Goal: Task Accomplishment & Management: Complete application form

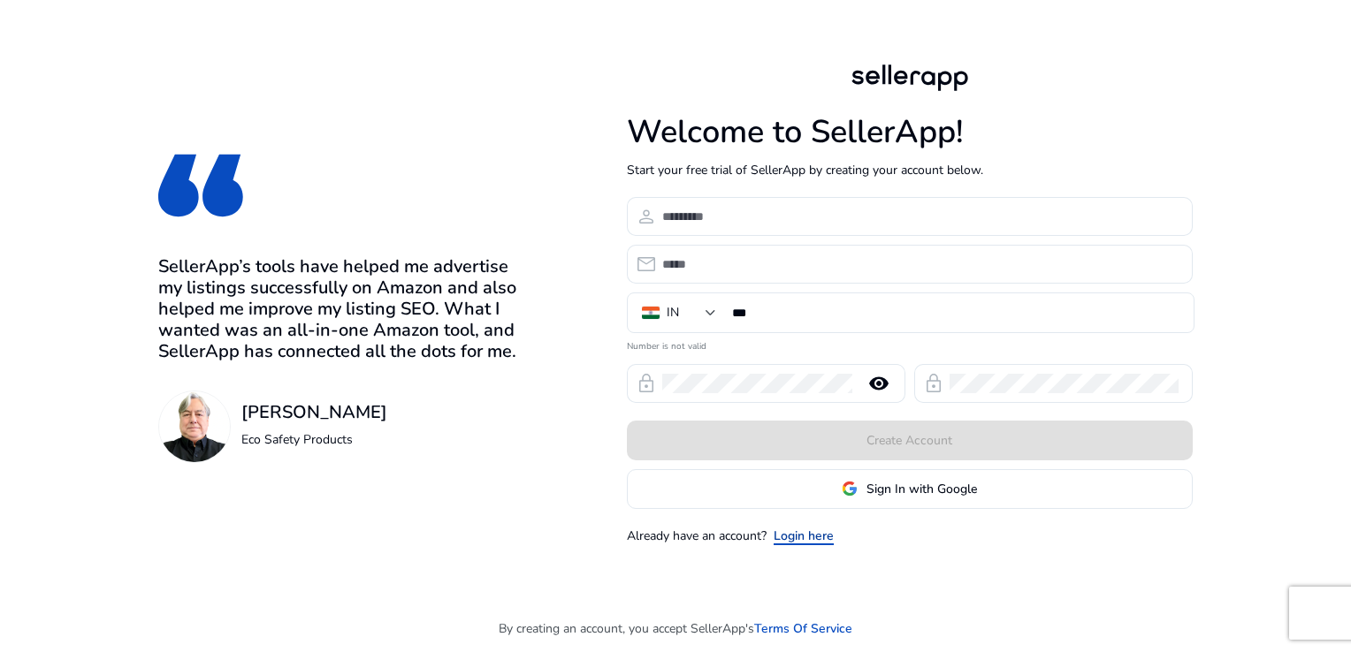
click at [803, 536] on link "Login here" at bounding box center [803, 536] width 60 height 19
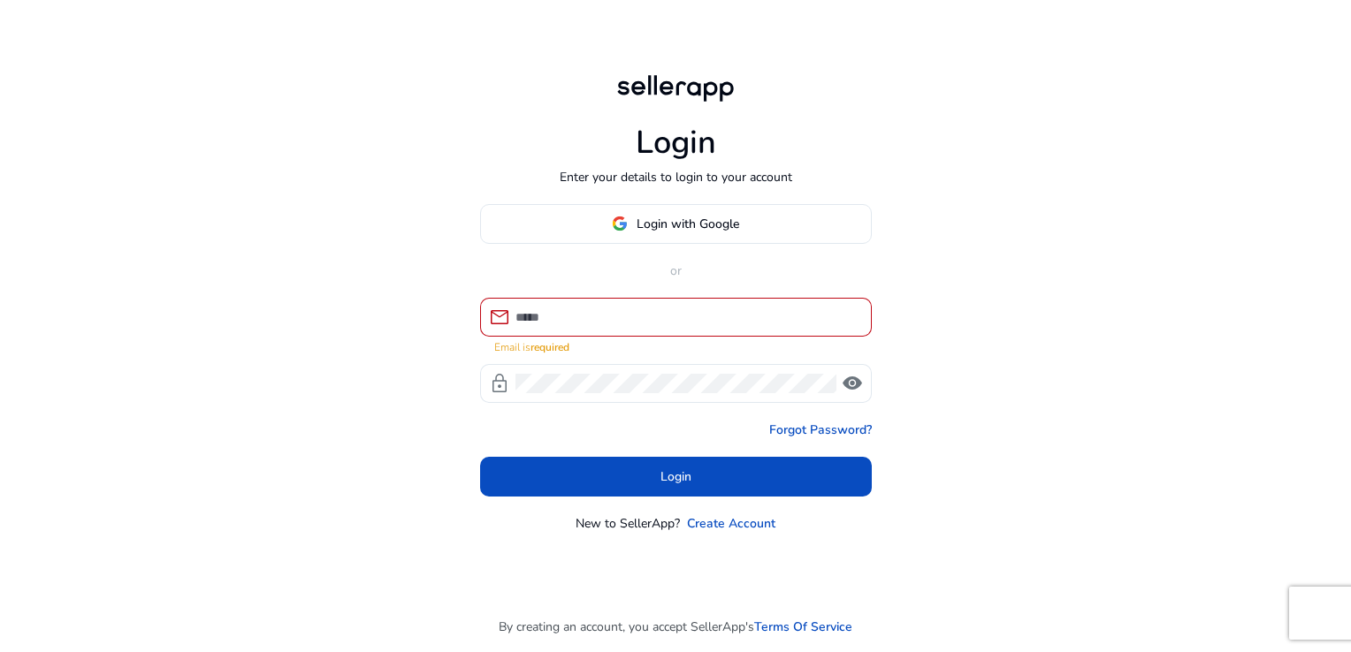
click at [721, 341] on mat-form-field "mail Email is required" at bounding box center [676, 326] width 392 height 57
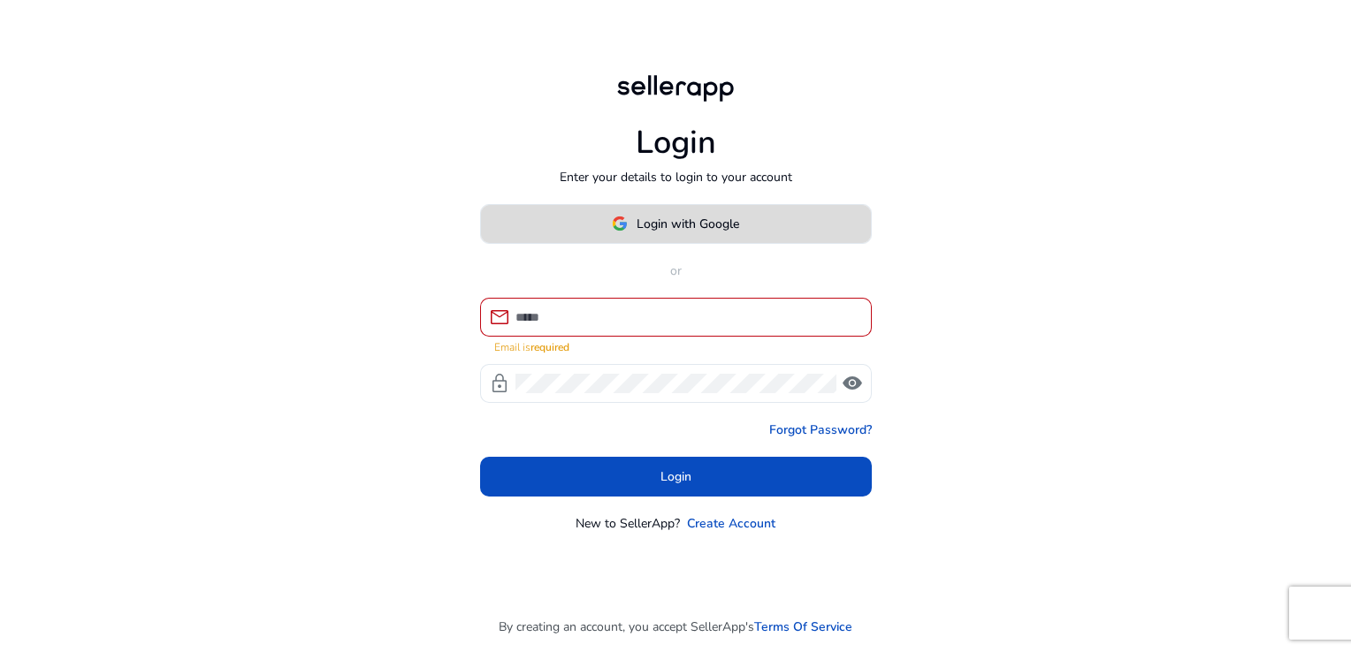
click at [717, 238] on span at bounding box center [676, 223] width 390 height 42
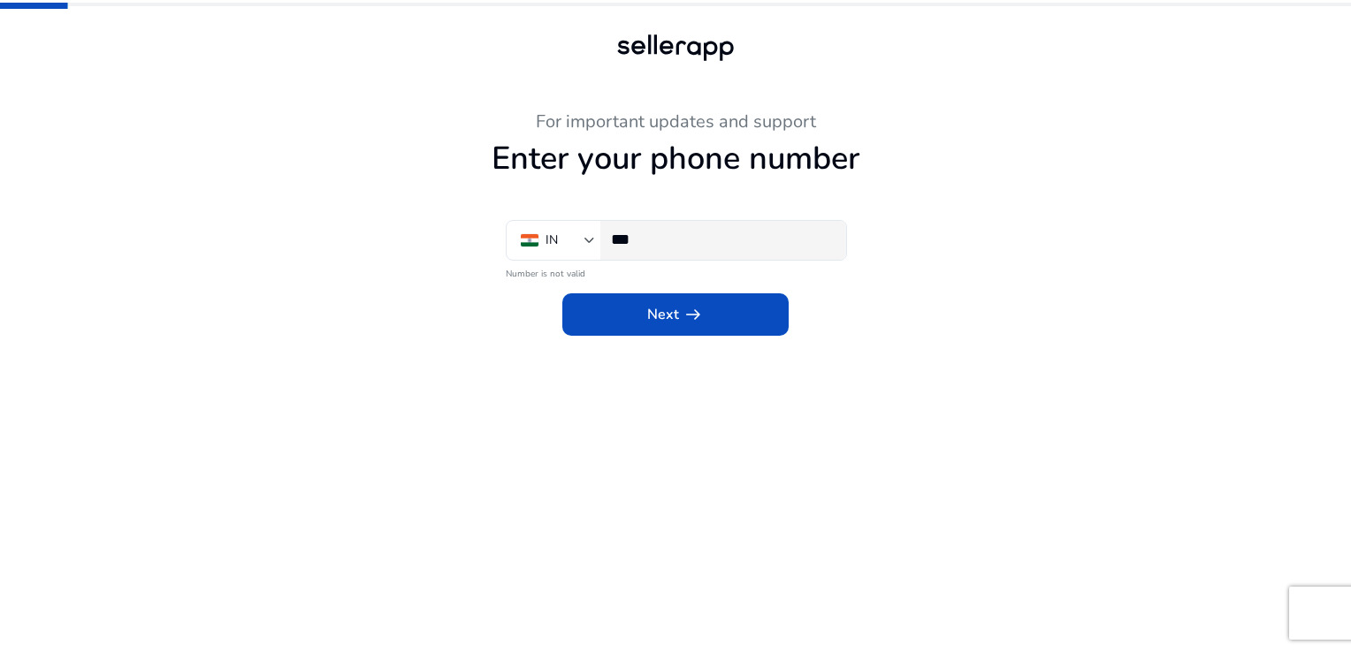
click at [709, 246] on input "***" at bounding box center [721, 239] width 221 height 19
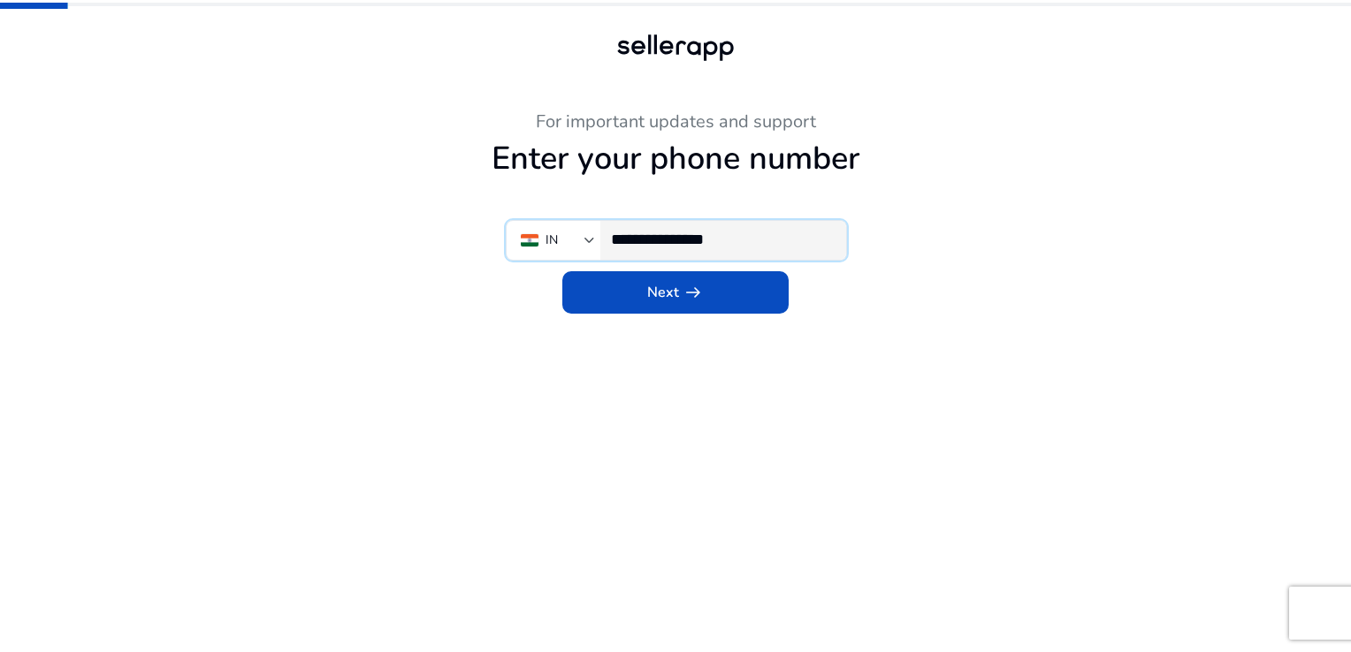
type input "**********"
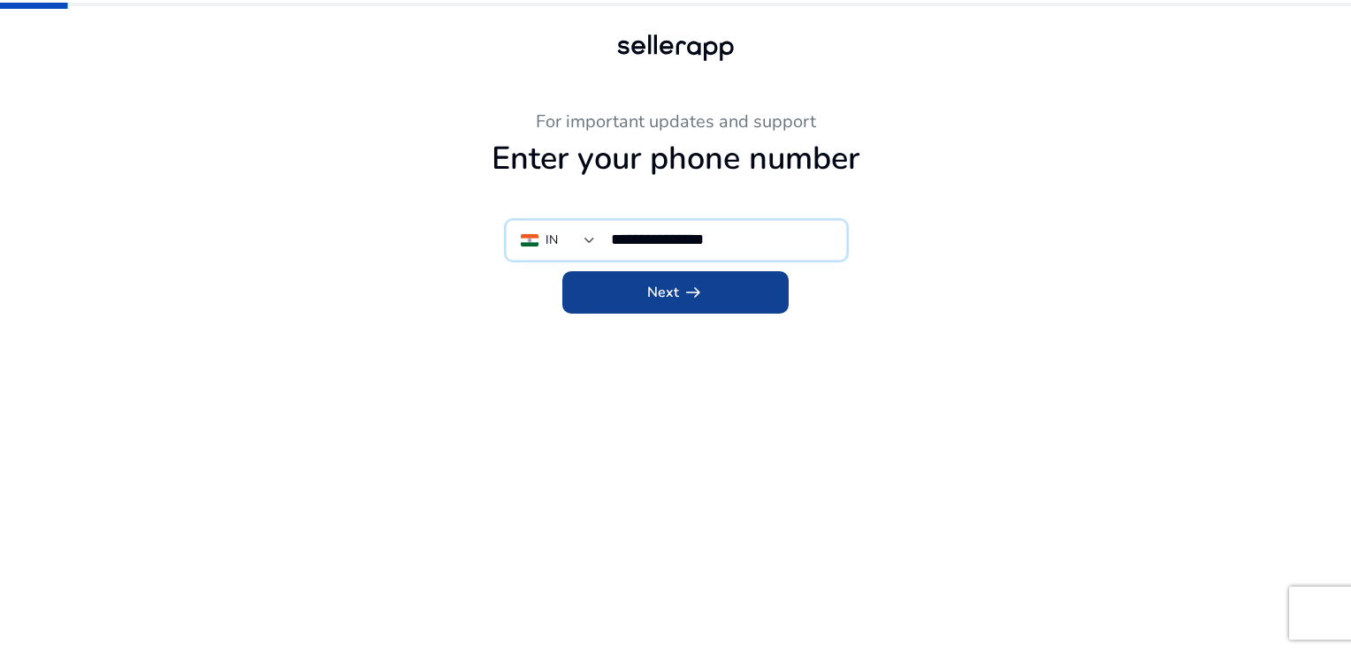
click at [701, 293] on span "arrow_right_alt" at bounding box center [692, 292] width 21 height 21
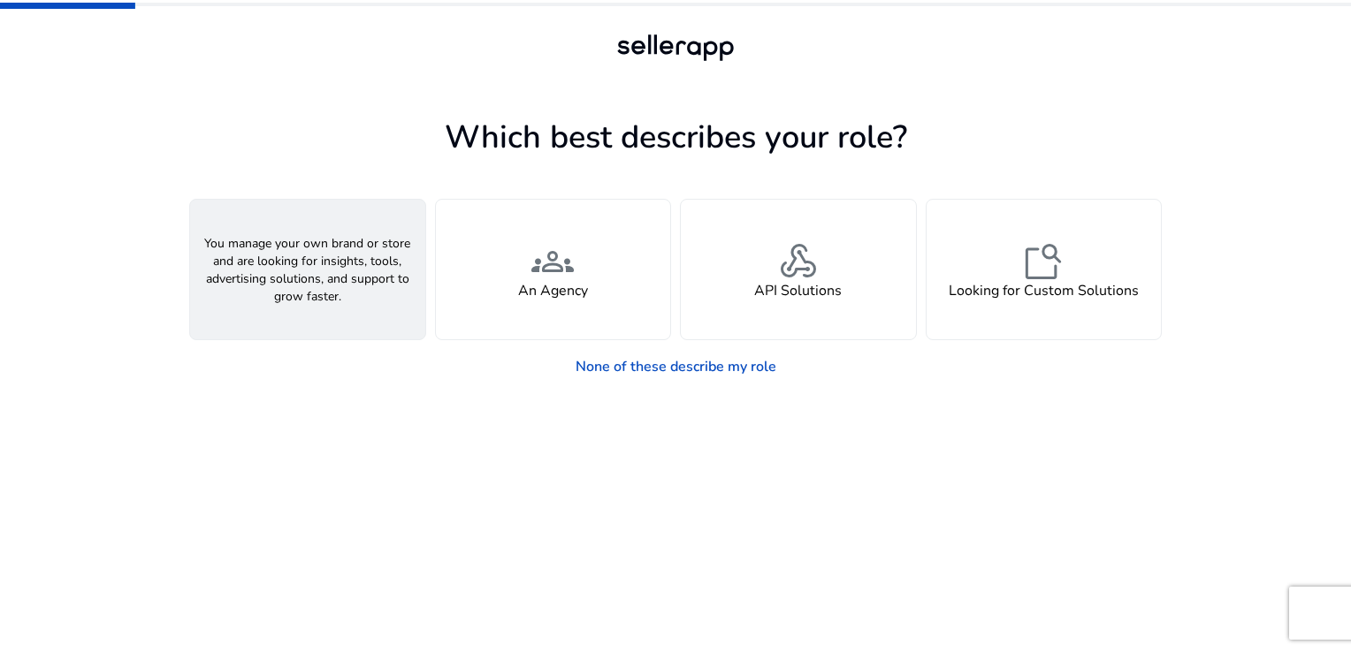
click at [301, 276] on span "person" at bounding box center [307, 261] width 42 height 42
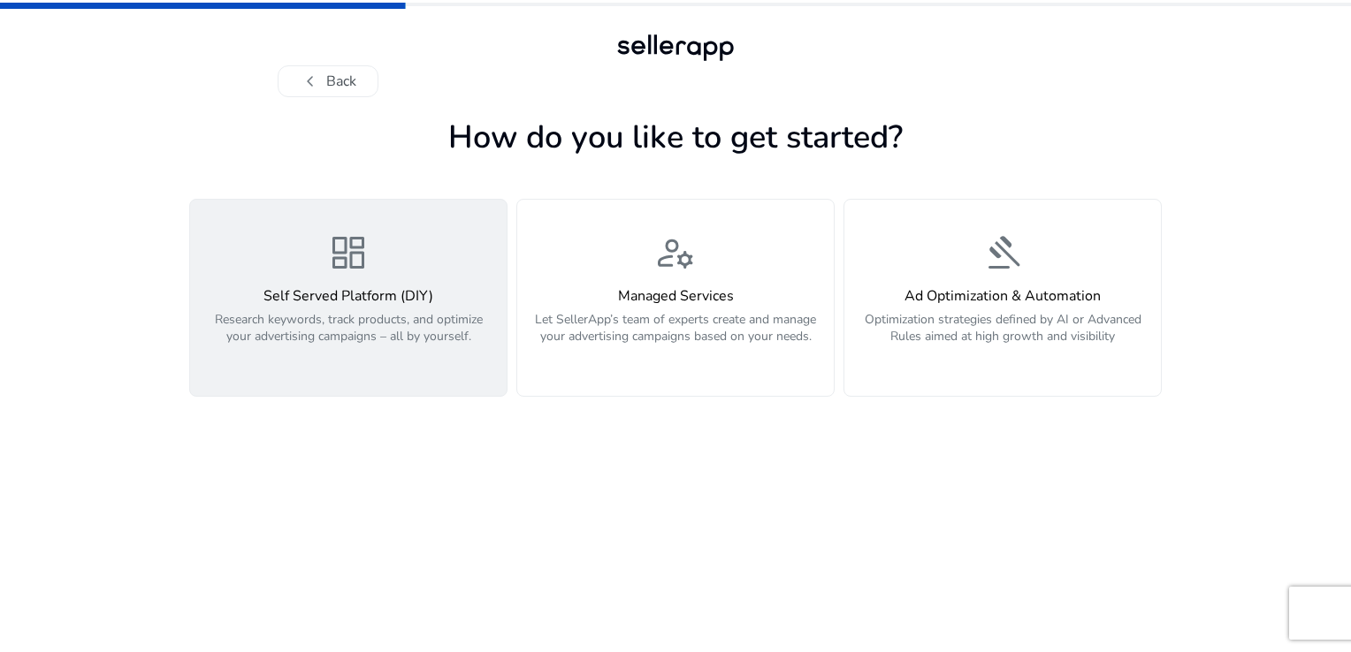
click at [376, 298] on h4 "Self Served Platform (DIY)" at bounding box center [348, 296] width 295 height 17
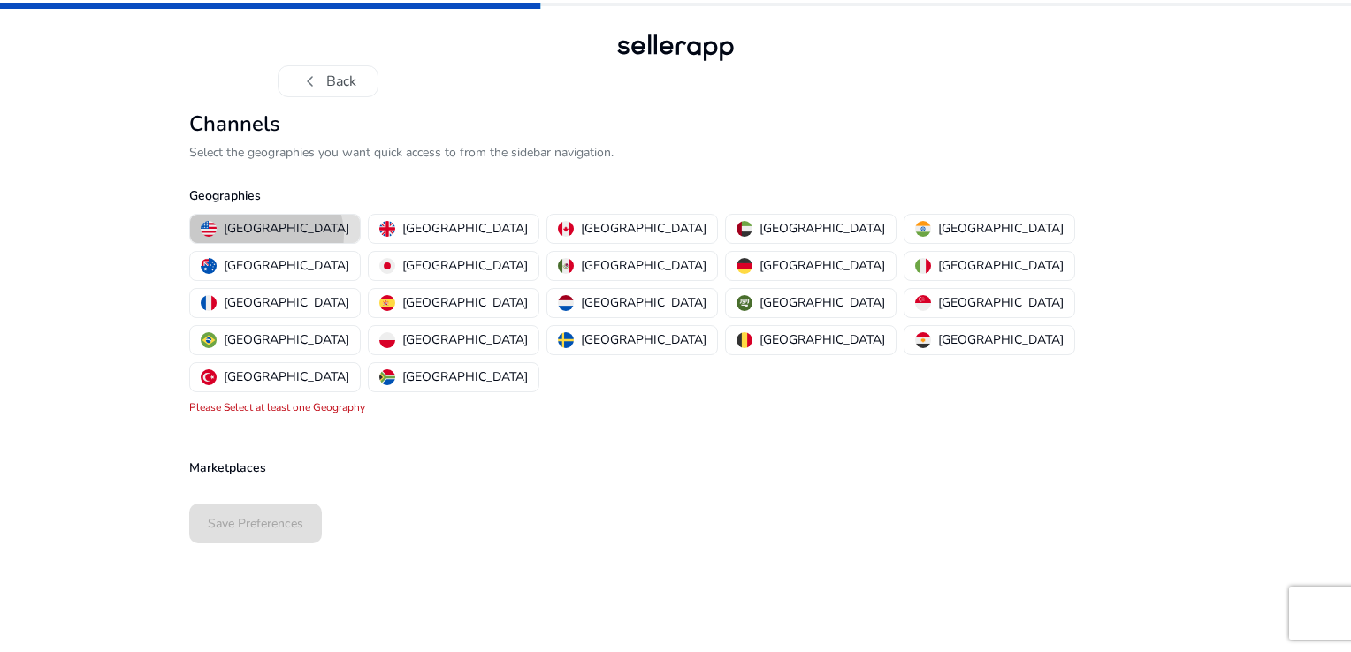
click at [265, 235] on p "[GEOGRAPHIC_DATA]" at bounding box center [287, 228] width 126 height 19
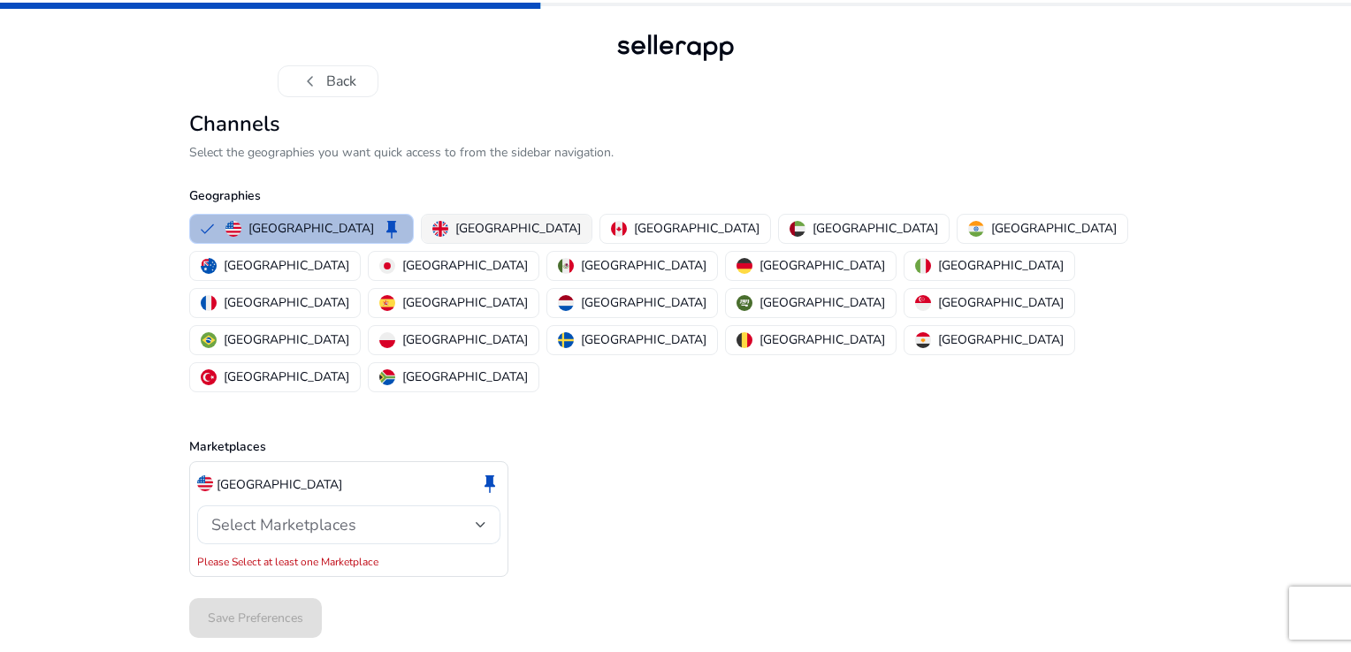
click at [422, 217] on button "[GEOGRAPHIC_DATA]" at bounding box center [507, 229] width 170 height 28
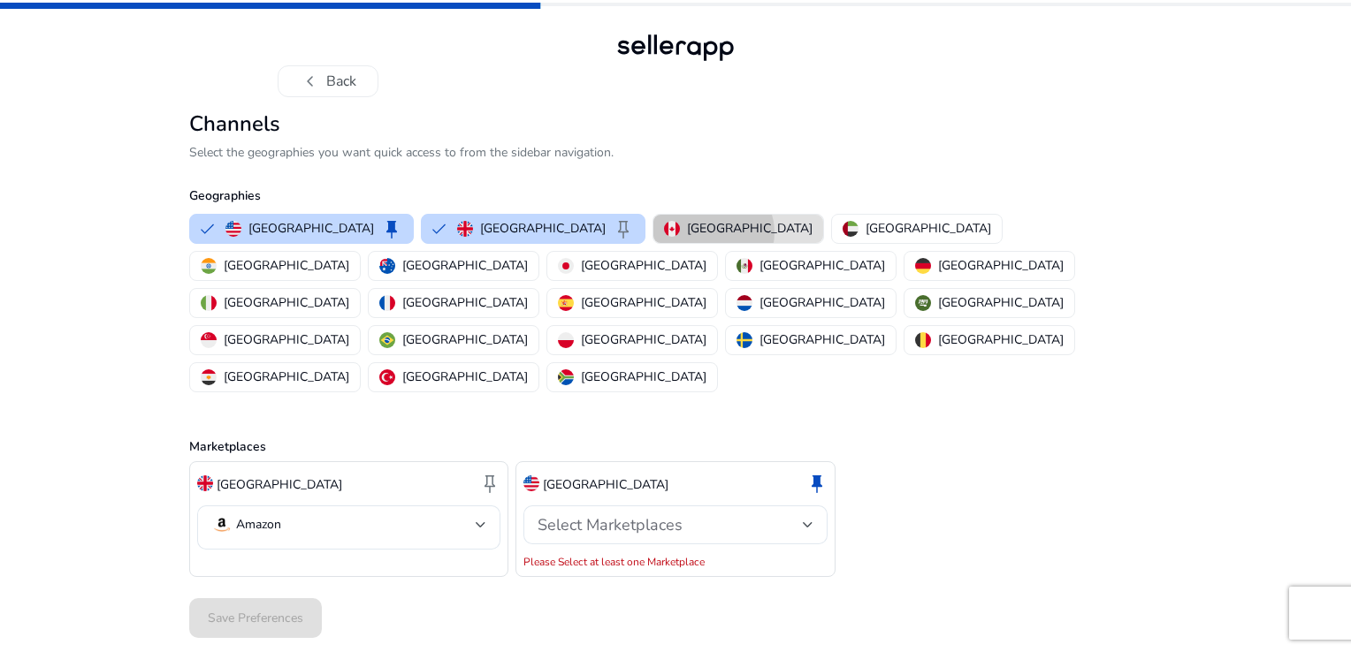
click at [687, 232] on p "[GEOGRAPHIC_DATA]" at bounding box center [750, 228] width 126 height 19
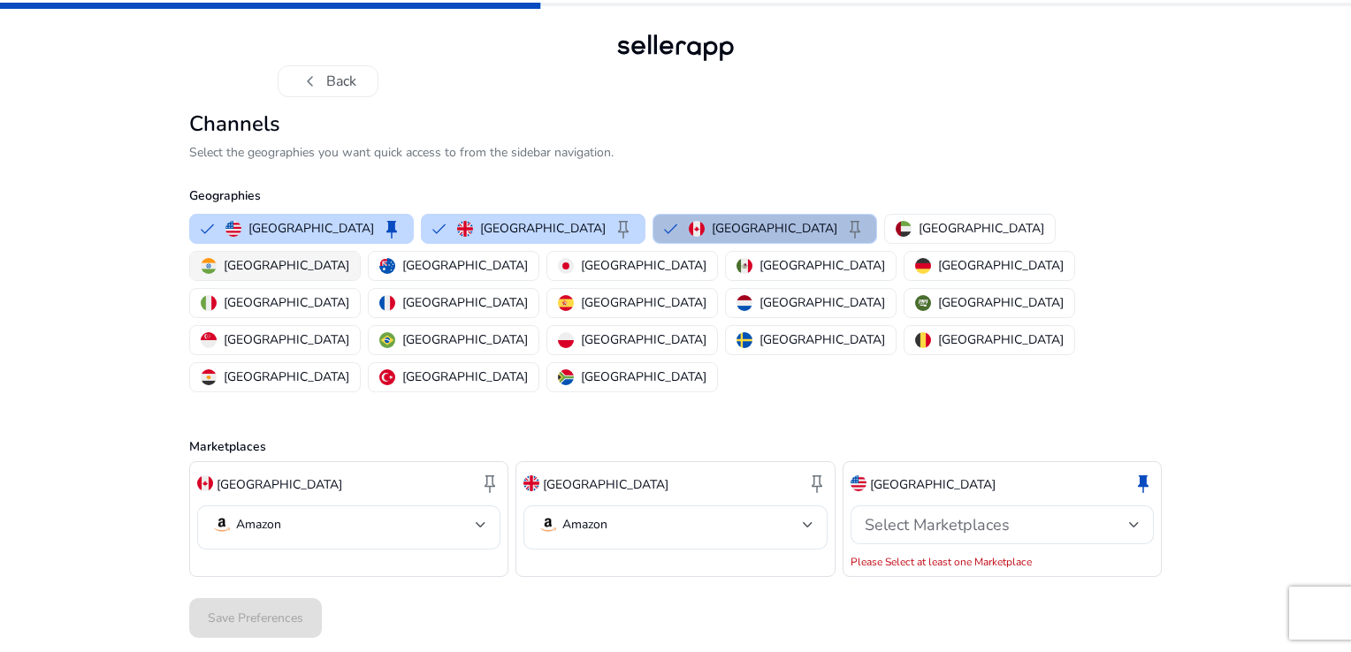
click at [349, 256] on div "[GEOGRAPHIC_DATA]" at bounding box center [275, 265] width 148 height 19
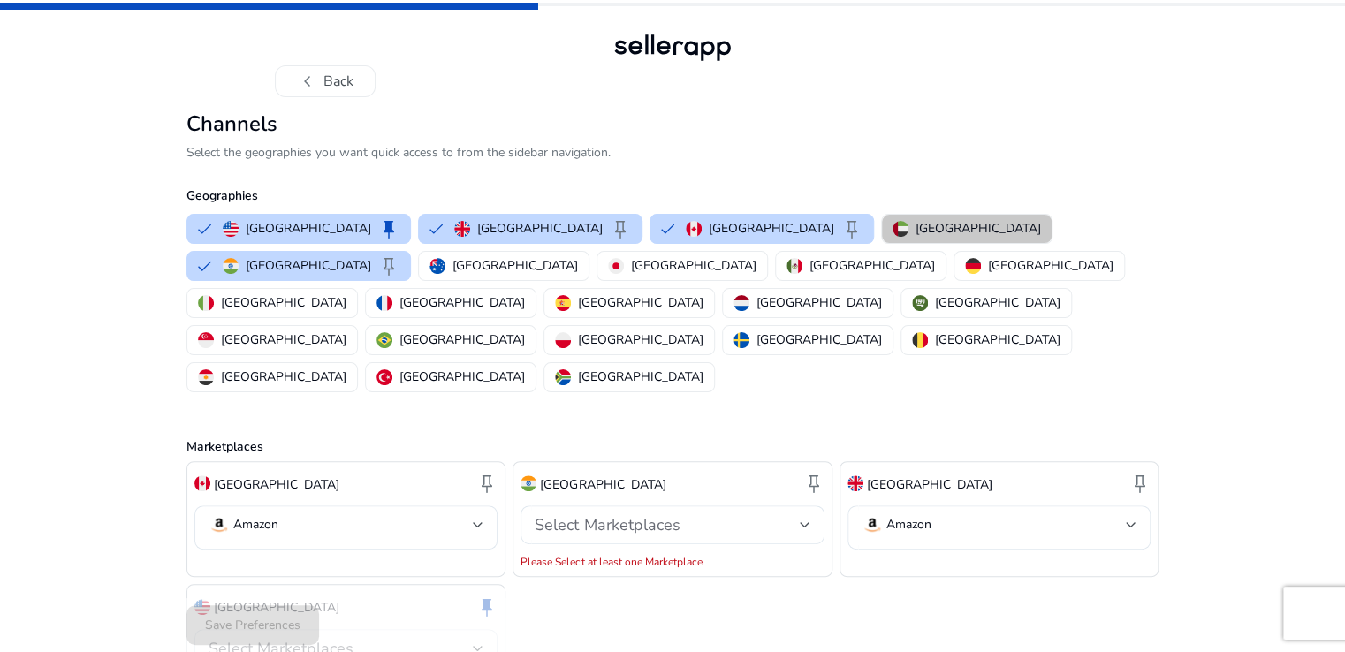
click at [882, 234] on button "[GEOGRAPHIC_DATA]" at bounding box center [967, 229] width 170 height 28
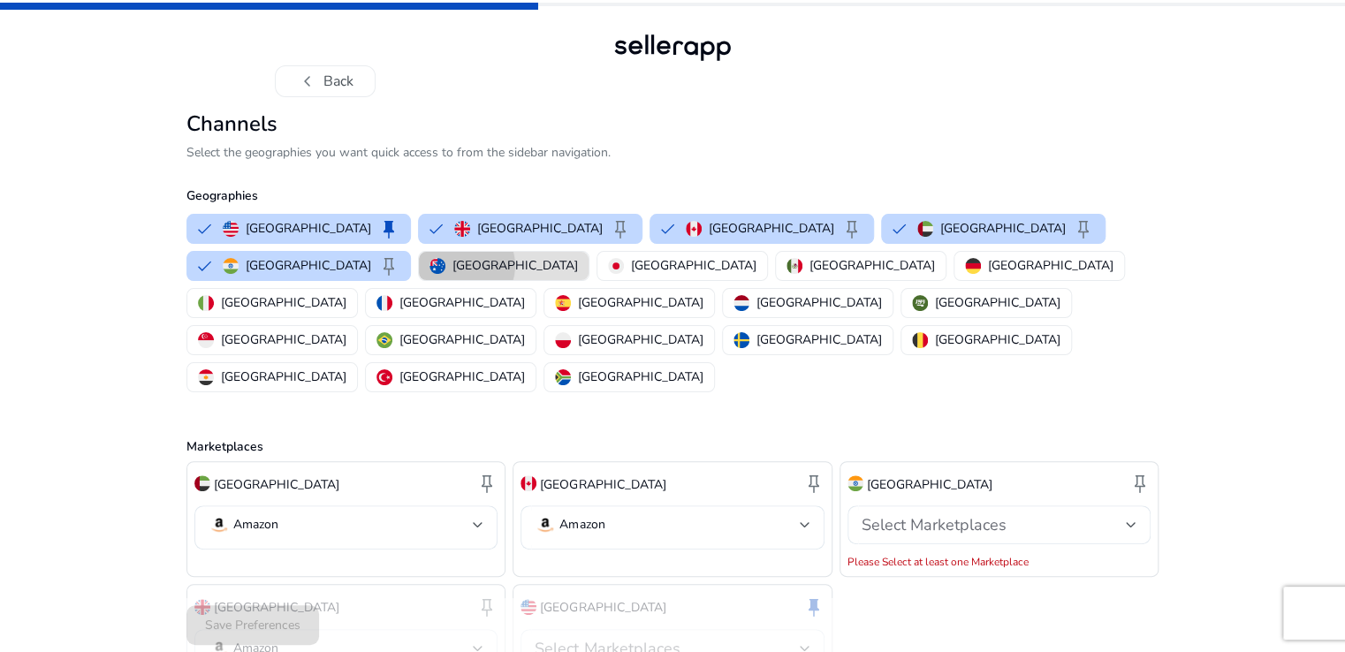
click at [453, 266] on p "[GEOGRAPHIC_DATA]" at bounding box center [516, 265] width 126 height 19
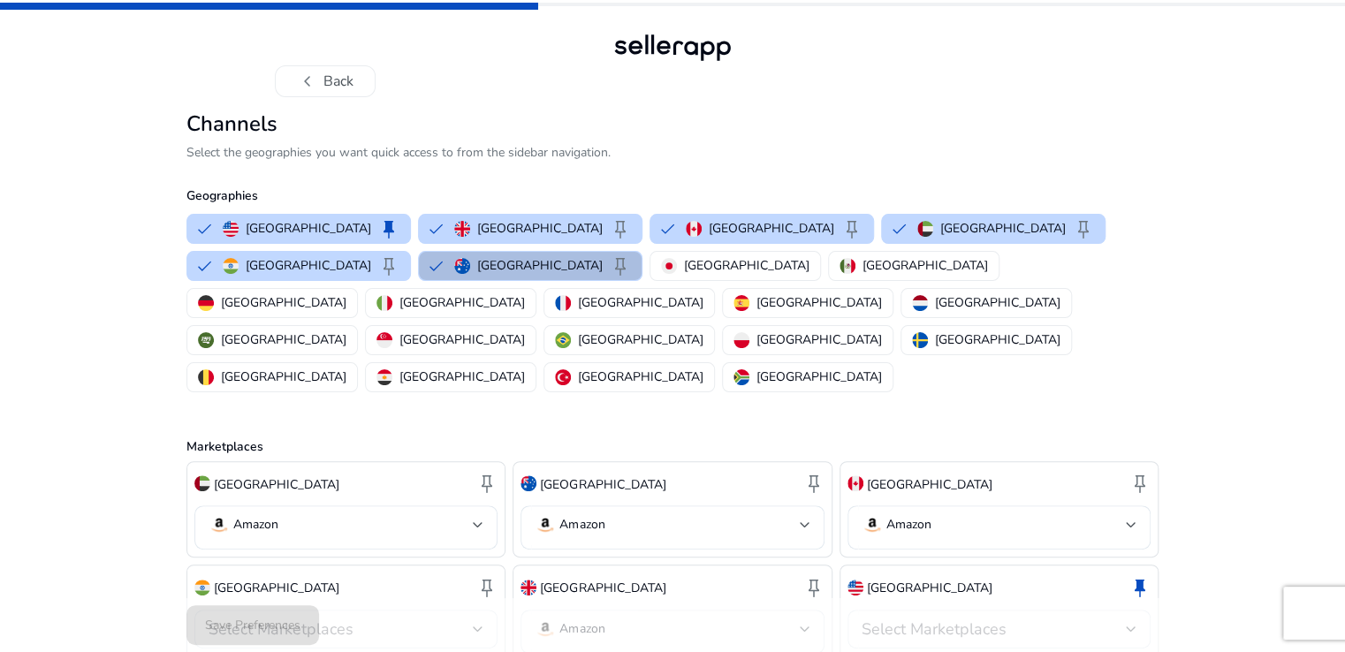
scroll to position [20, 0]
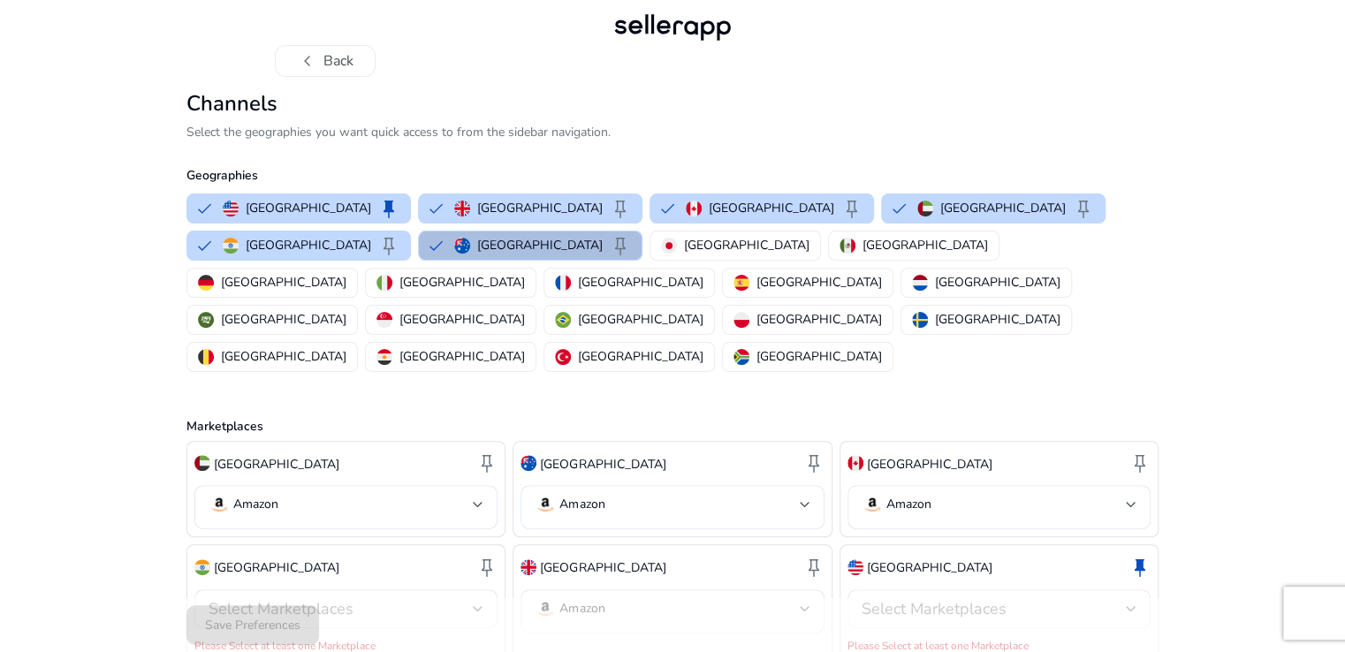
click at [904, 598] on span "Select Marketplaces" at bounding box center [934, 608] width 145 height 21
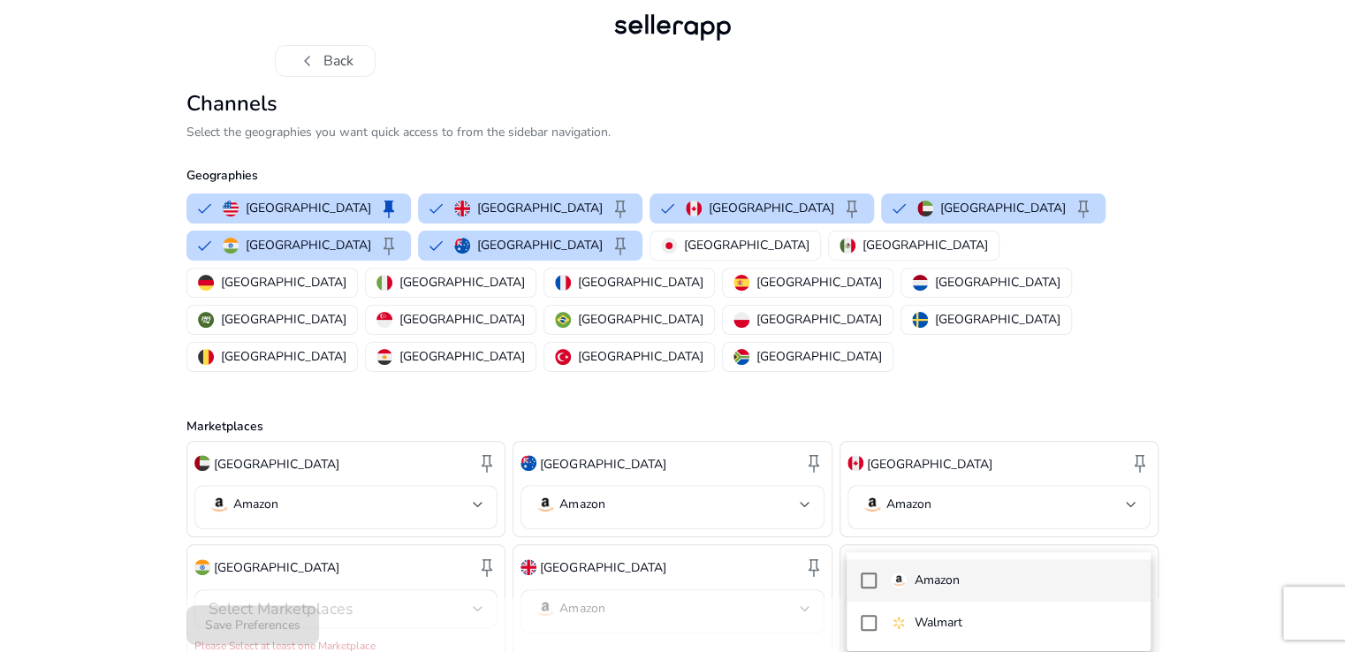
click at [914, 576] on p "Amazon" at bounding box center [936, 580] width 45 height 19
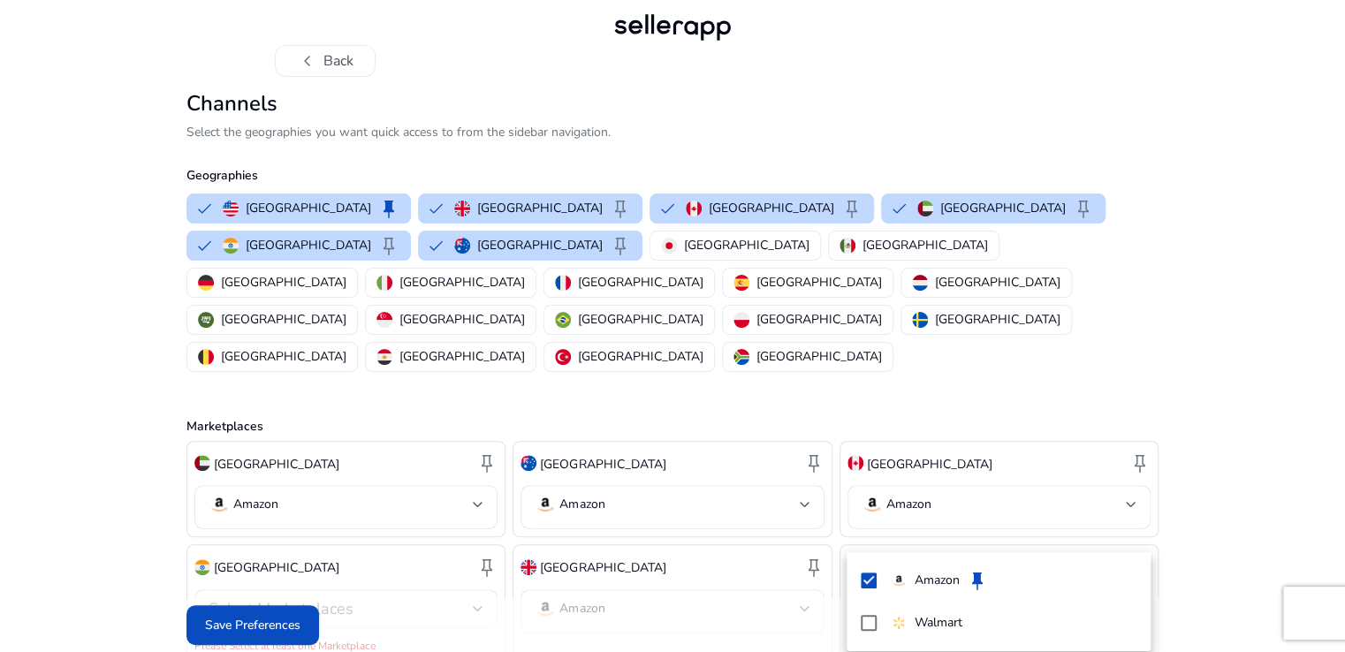
click at [263, 541] on div at bounding box center [672, 326] width 1345 height 652
click at [278, 598] on span "Select Marketplaces" at bounding box center [281, 608] width 145 height 21
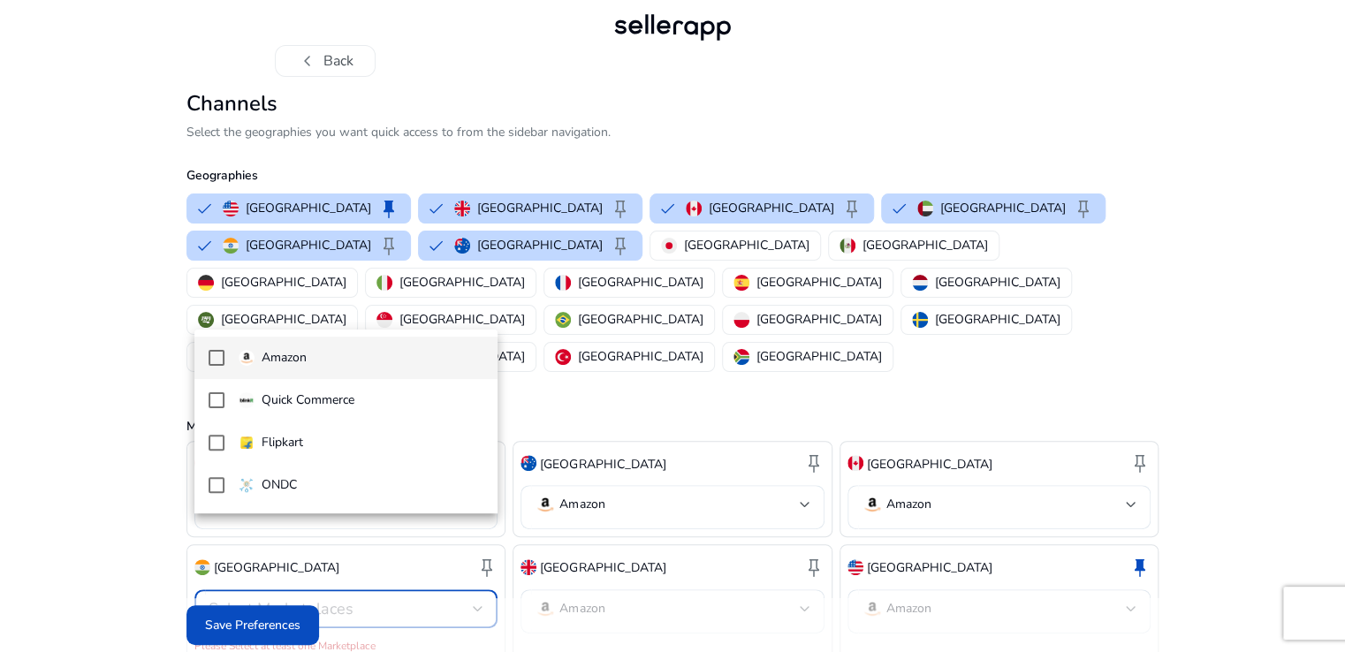
click at [303, 368] on mat-option "Amazon" at bounding box center [346, 358] width 304 height 42
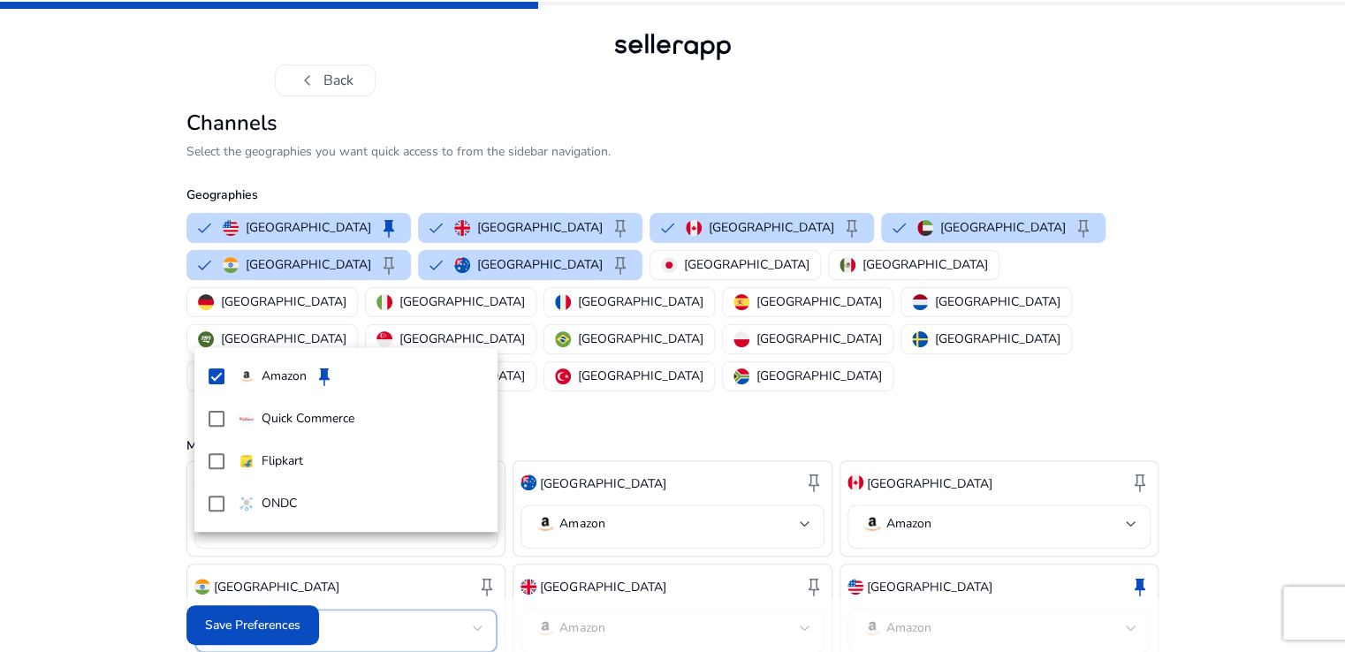
click at [274, 622] on div at bounding box center [672, 326] width 1345 height 652
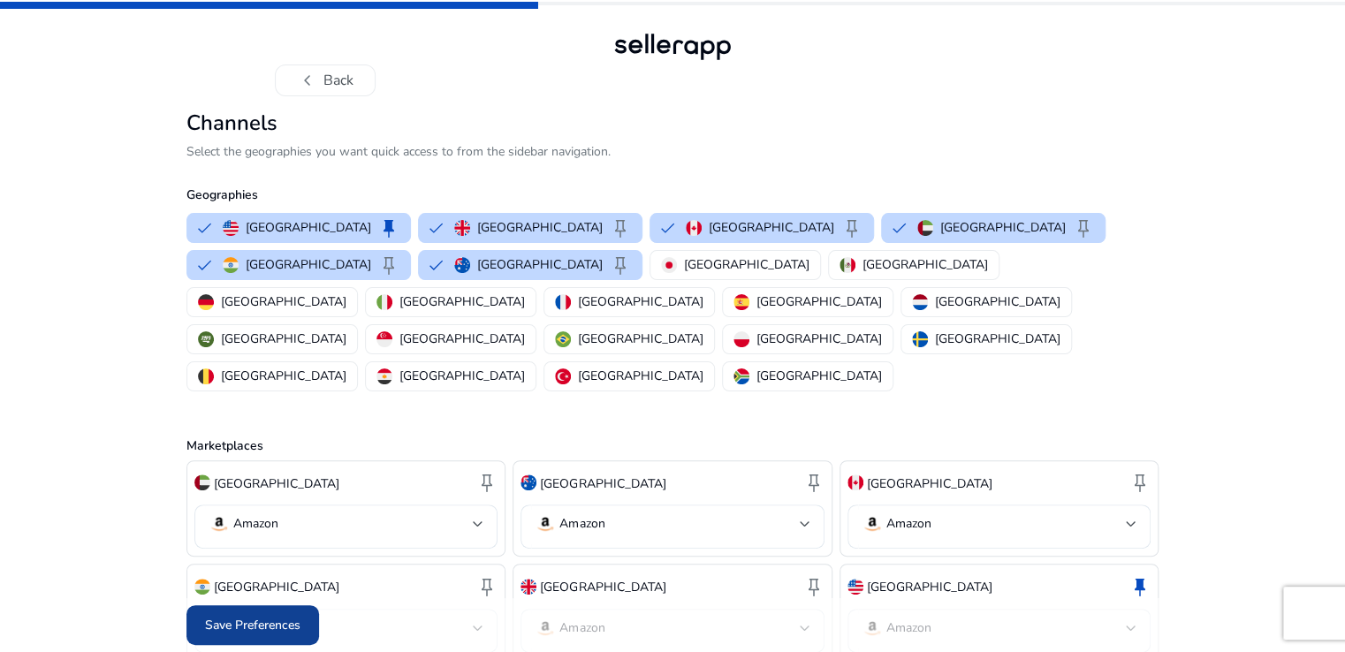
click at [245, 621] on span "Save Preferences" at bounding box center [252, 625] width 95 height 19
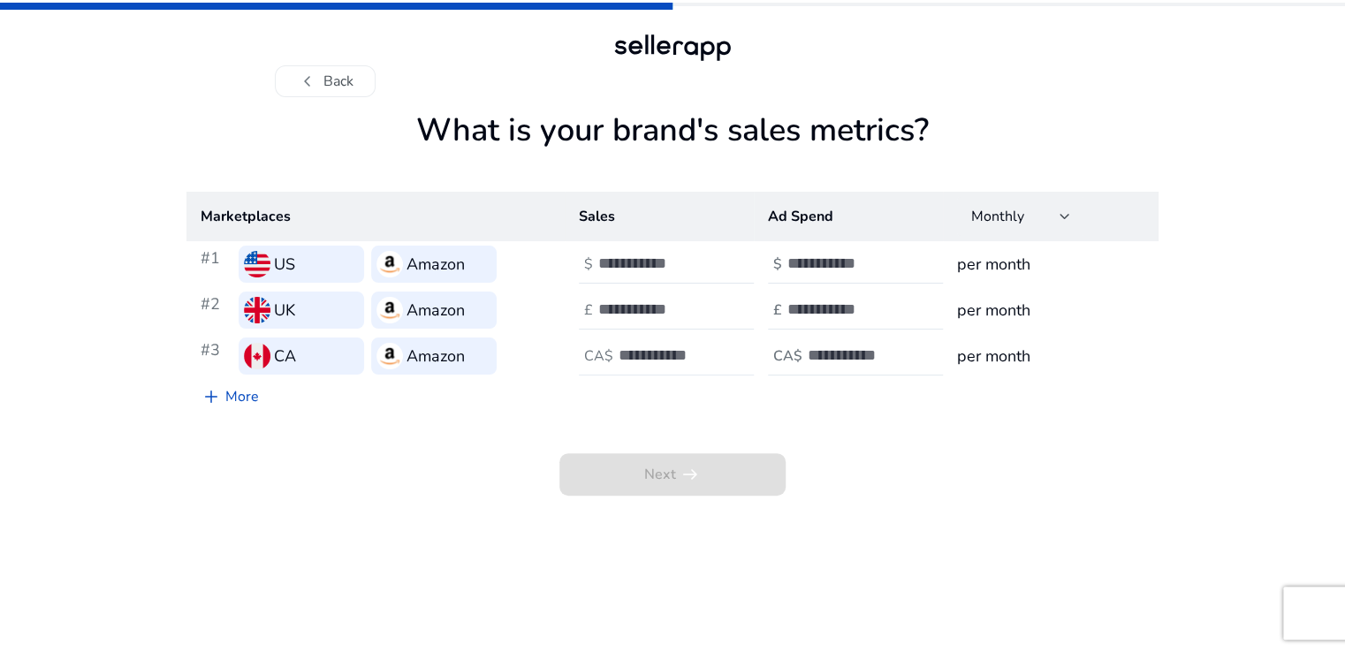
scroll to position [0, 0]
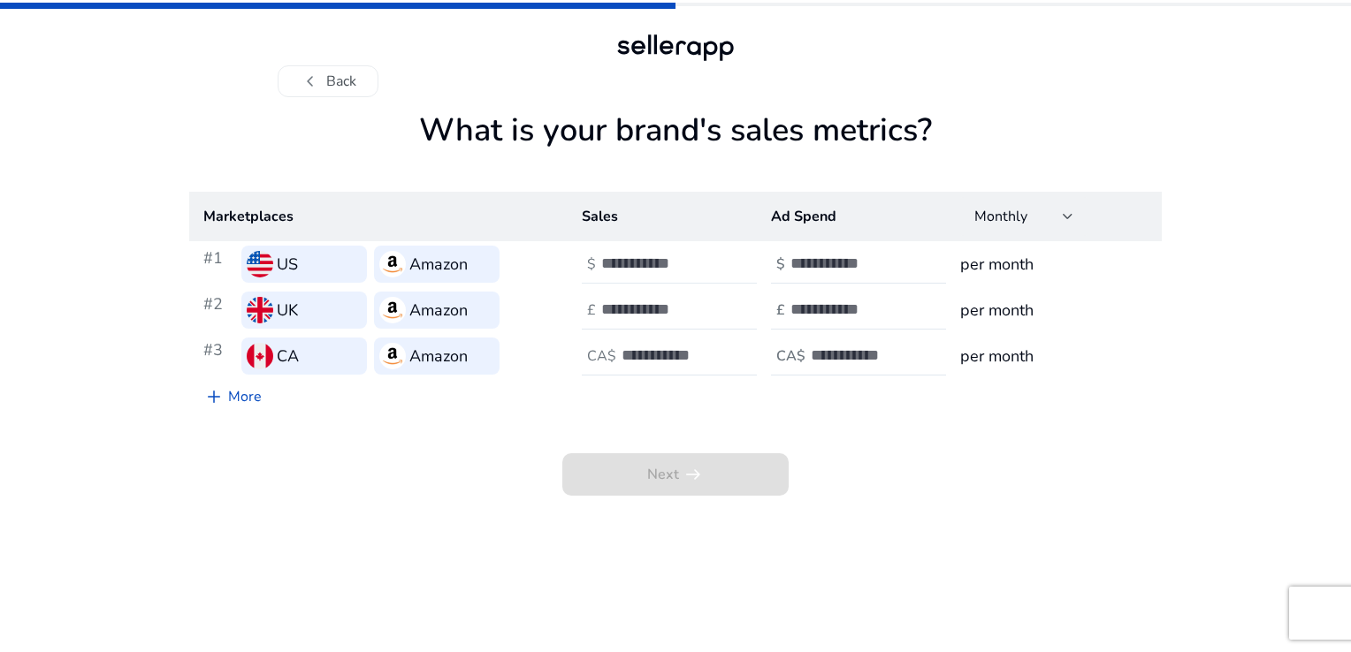
click at [640, 274] on div at bounding box center [680, 264] width 159 height 39
click at [644, 263] on input "number" at bounding box center [660, 263] width 119 height 19
type input "*"
click at [870, 267] on input "number" at bounding box center [849, 263] width 119 height 19
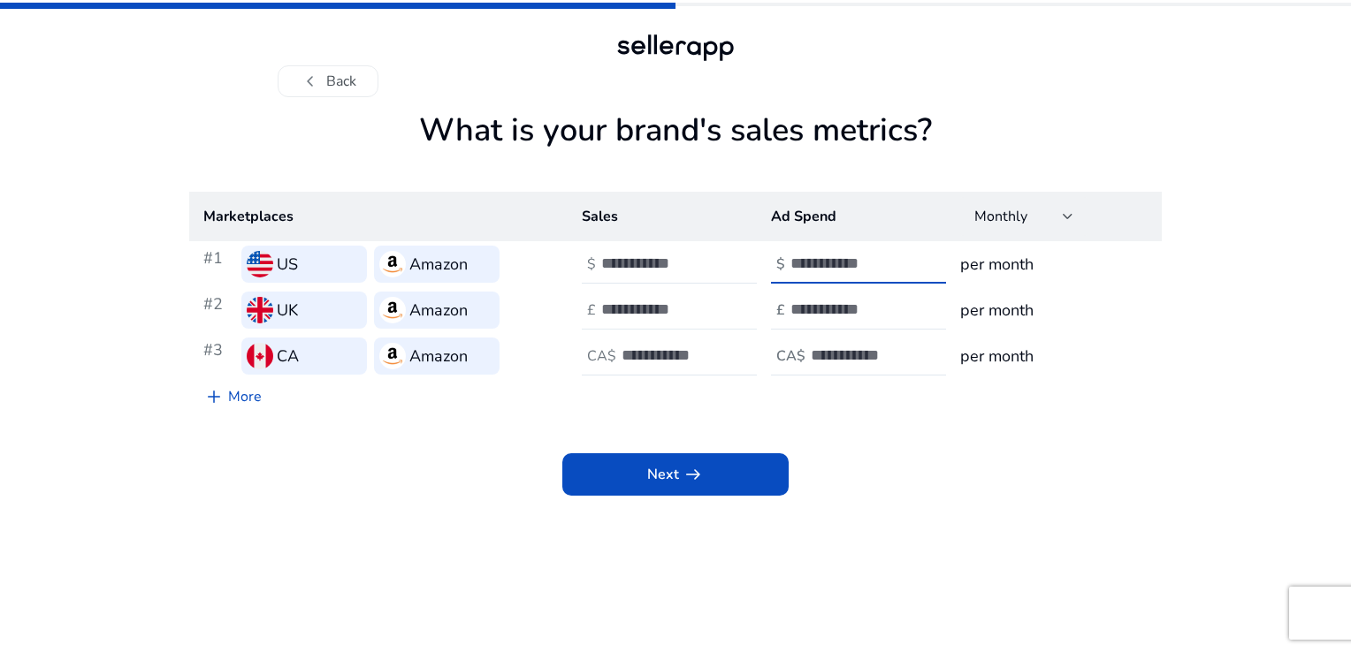
type input "*"
click at [664, 313] on input "number" at bounding box center [660, 309] width 119 height 19
type input "*"
click at [804, 298] on div at bounding box center [869, 310] width 159 height 39
type input "*"
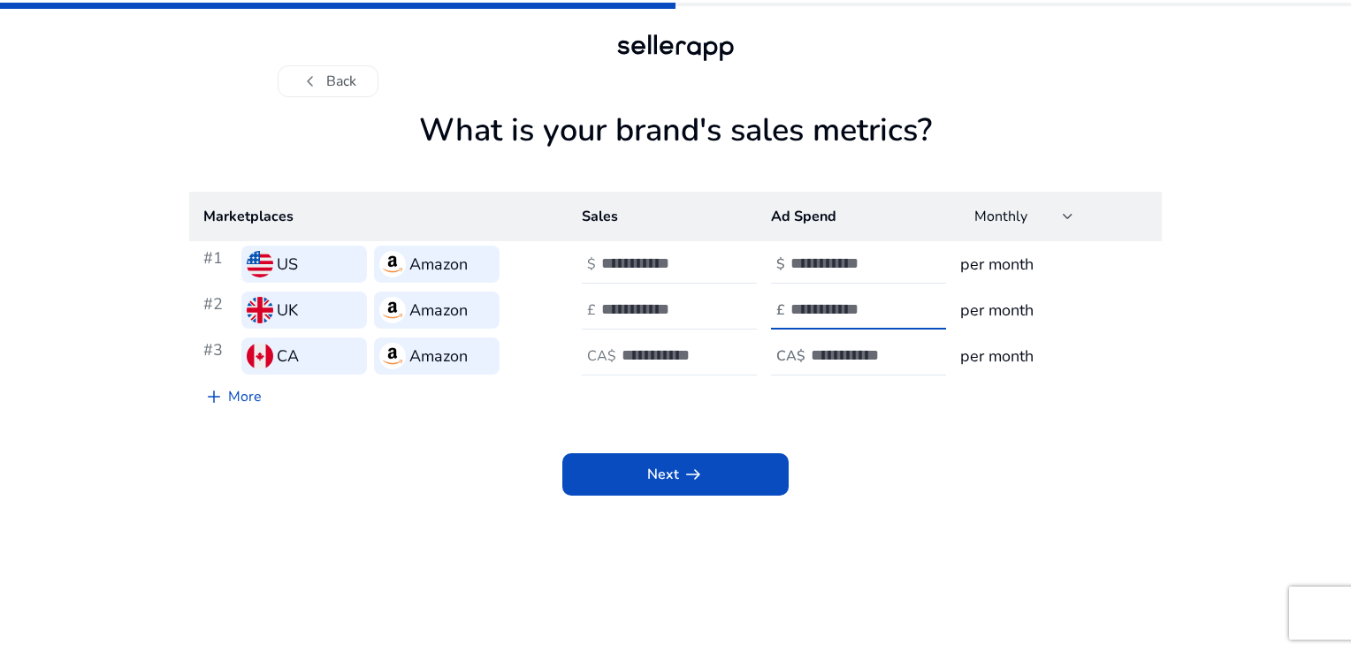
click at [673, 353] on input "number" at bounding box center [680, 355] width 119 height 19
type input "*"
click at [842, 352] on input "number" at bounding box center [870, 355] width 119 height 19
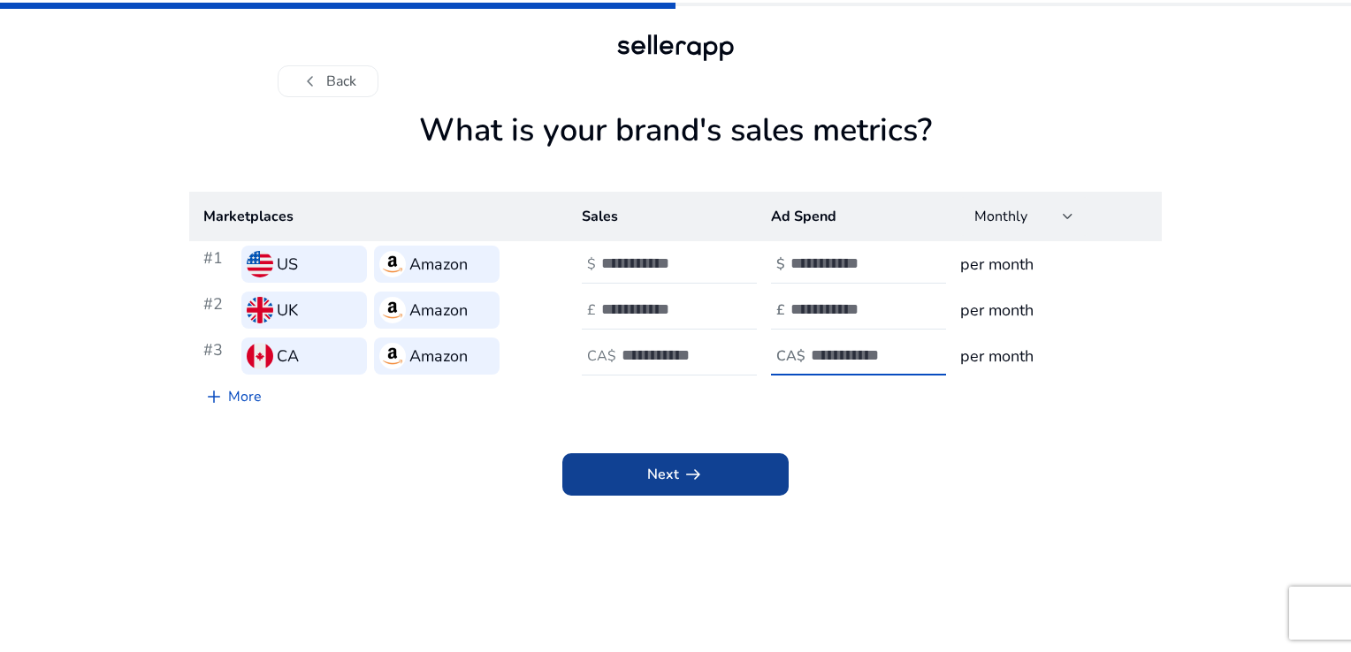
type input "*"
click at [682, 483] on span "arrow_right_alt" at bounding box center [692, 474] width 21 height 21
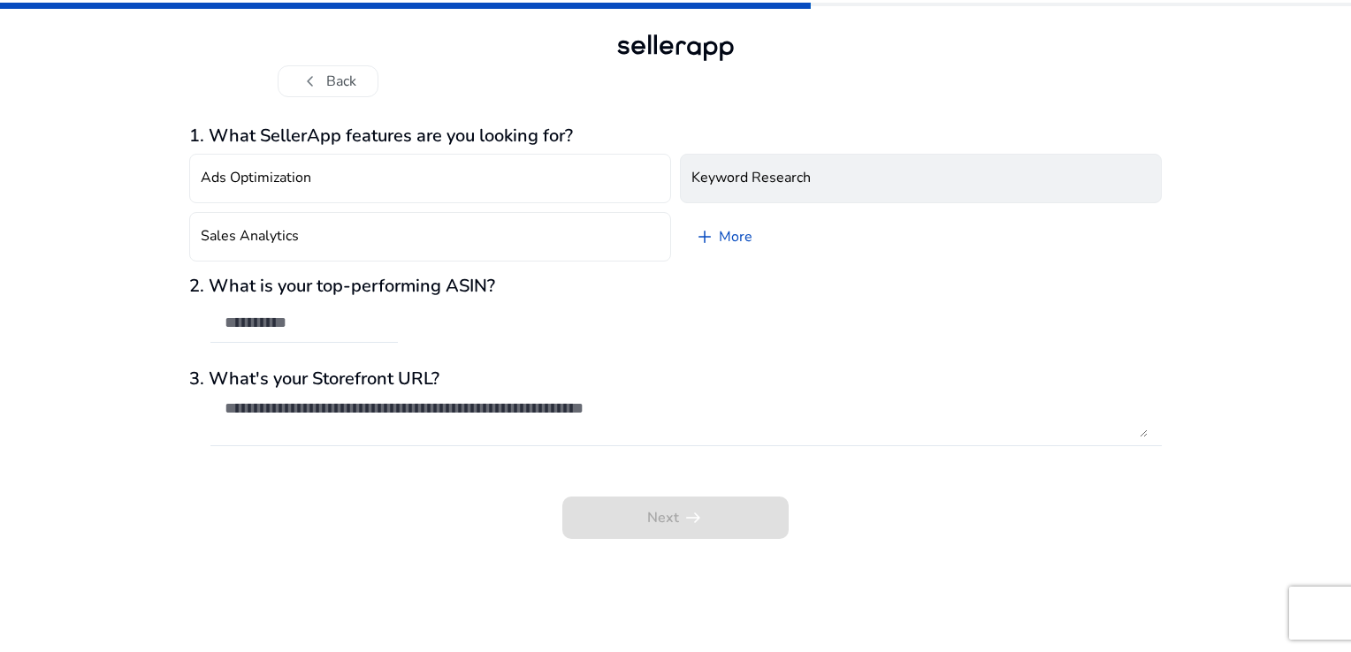
click at [818, 166] on button "Keyword Research" at bounding box center [921, 178] width 482 height 49
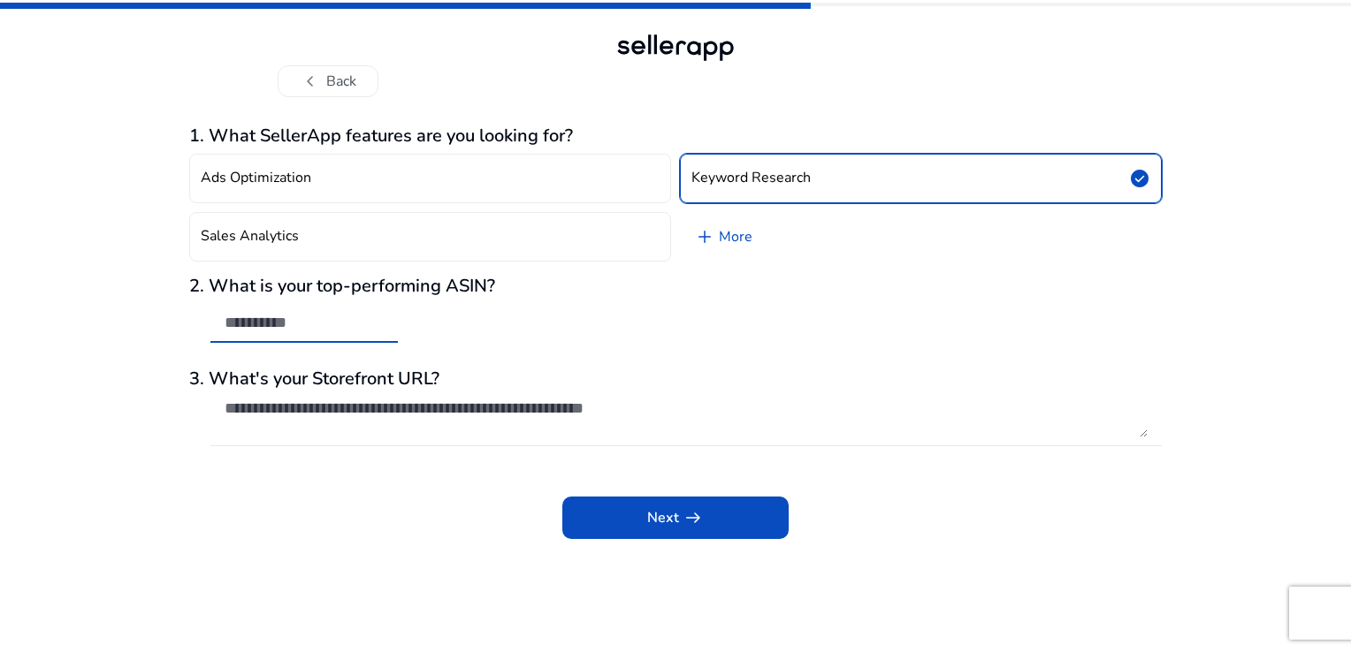
click at [339, 330] on input "text" at bounding box center [304, 322] width 159 height 19
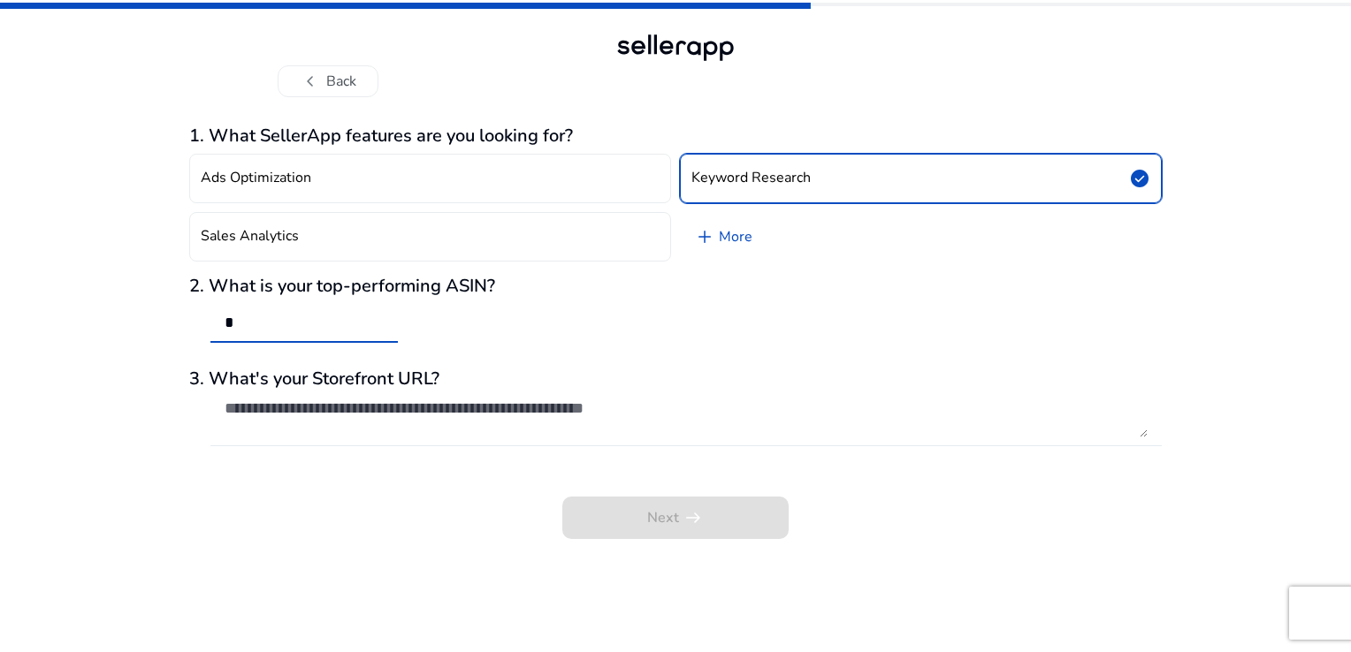
type input "*"
click at [336, 423] on textarea at bounding box center [686, 418] width 923 height 39
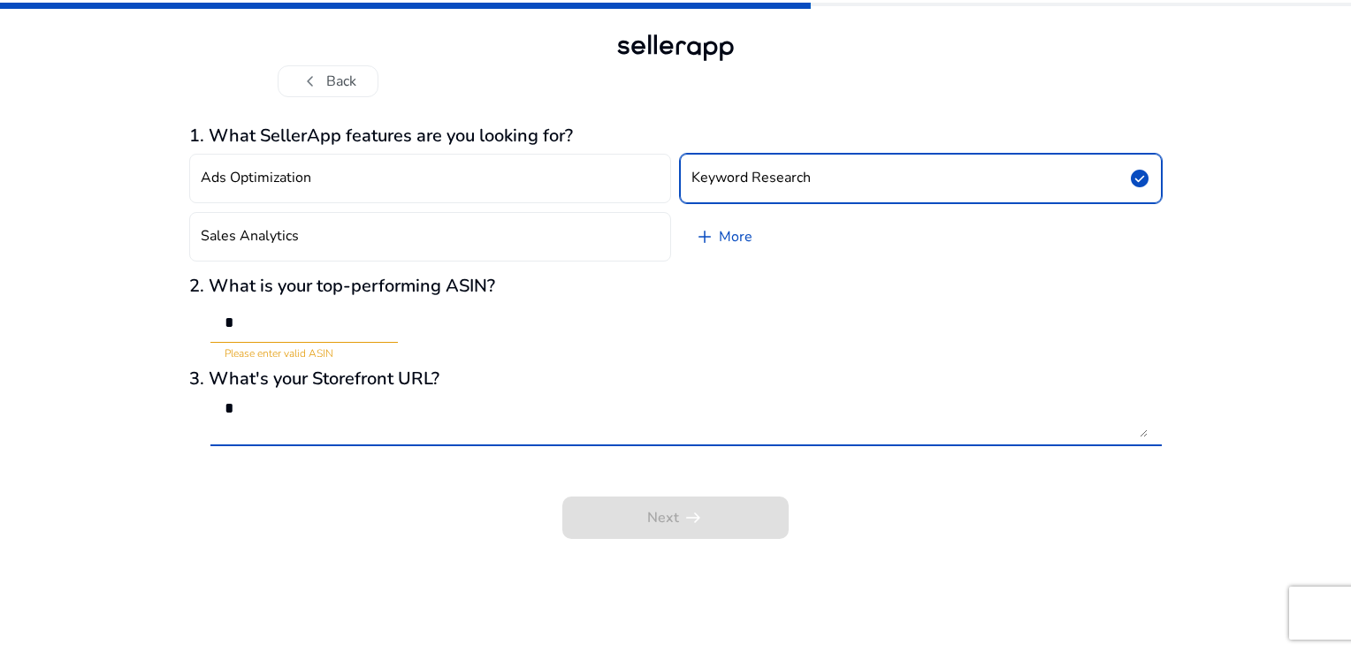
type textarea "*"
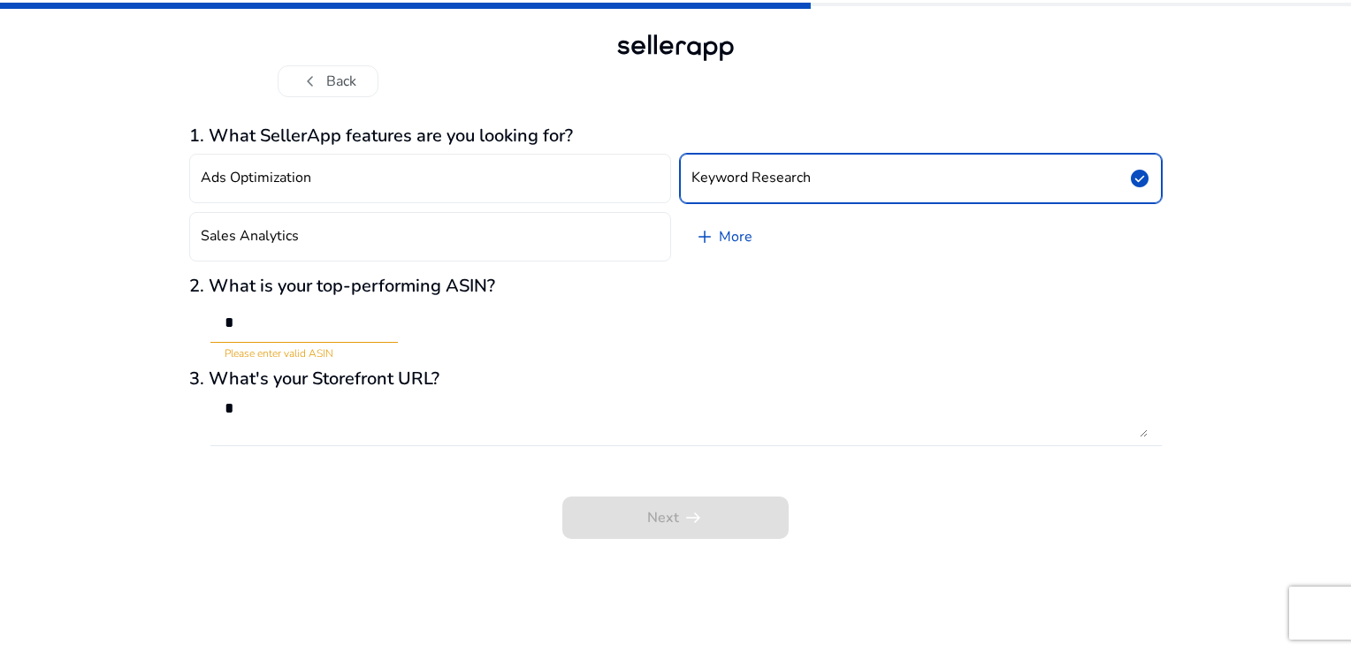
click at [258, 309] on div "*" at bounding box center [304, 323] width 159 height 39
click at [257, 313] on div "*" at bounding box center [304, 323] width 159 height 39
click at [254, 316] on input "*" at bounding box center [304, 322] width 159 height 19
drag, startPoint x: 139, startPoint y: 354, endPoint x: 115, endPoint y: 336, distance: 30.2
click at [118, 355] on div "chevron_left Back 1. What SellerApp features are you looking for? Ads Optimizat…" at bounding box center [675, 326] width 1351 height 652
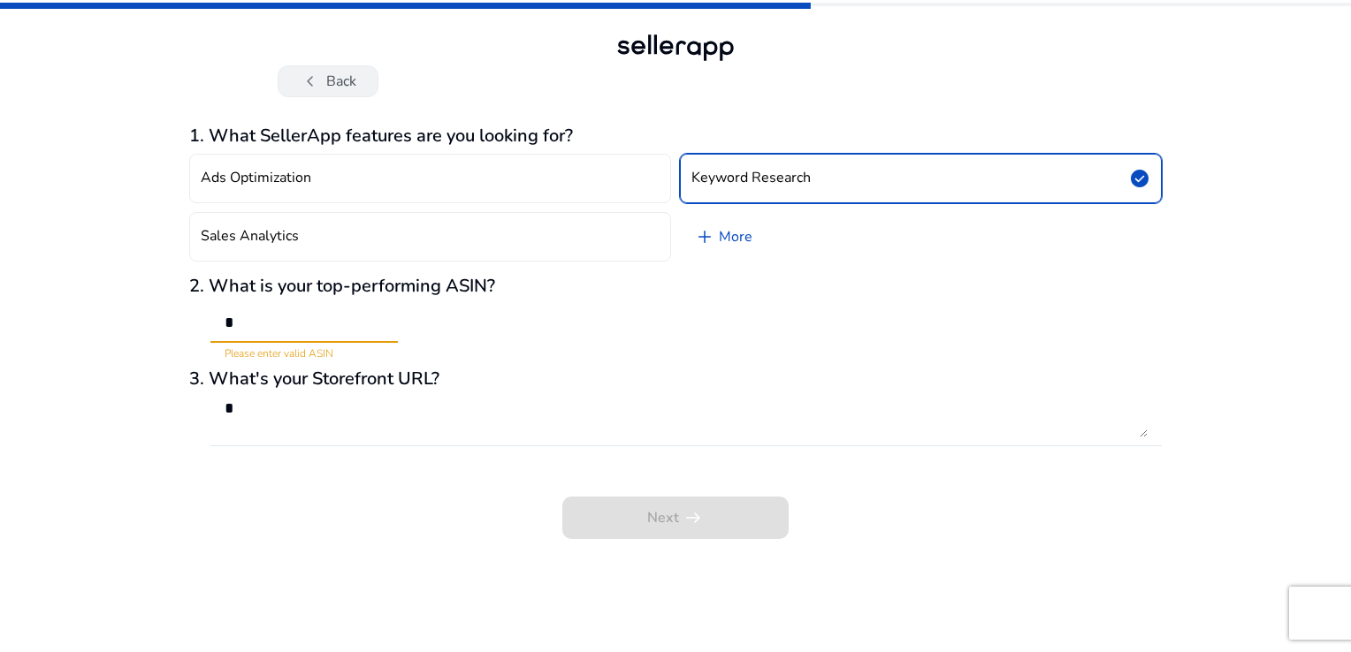
click at [346, 90] on button "chevron_left Back" at bounding box center [328, 81] width 101 height 32
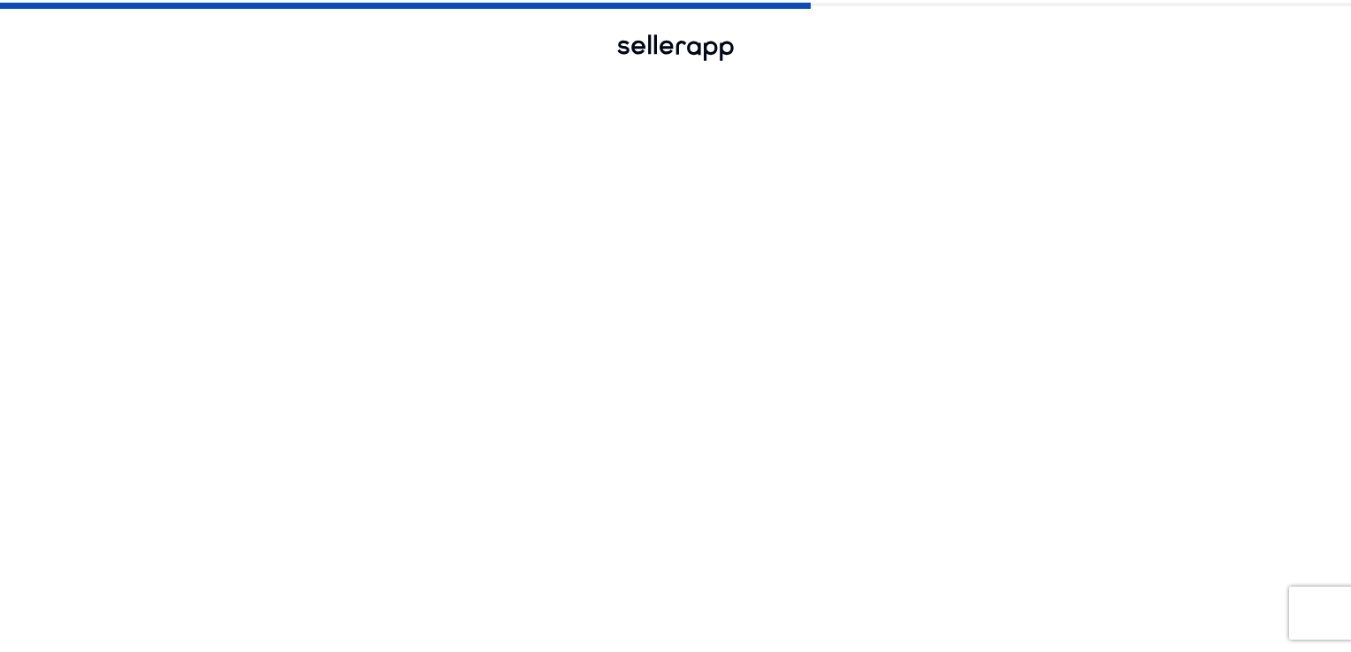
click at [346, 90] on button "chevron_left Back" at bounding box center [328, 81] width 101 height 32
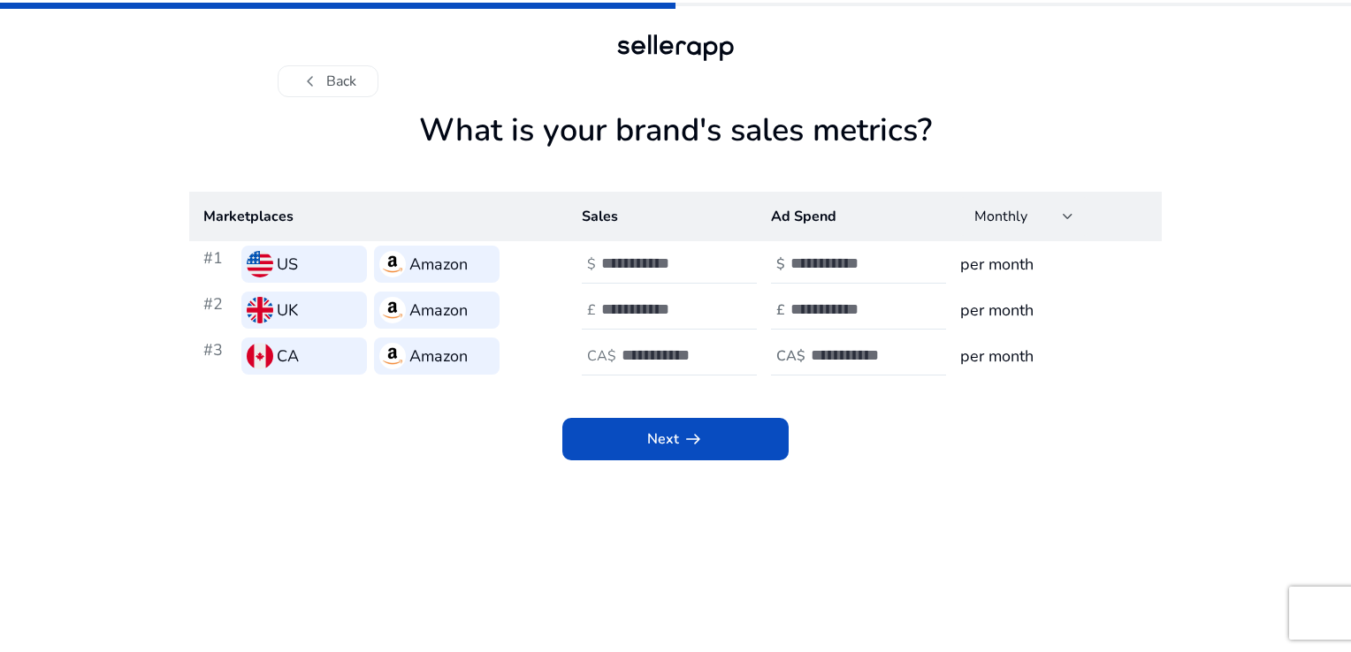
click at [346, 90] on button "chevron_left Back" at bounding box center [328, 81] width 101 height 32
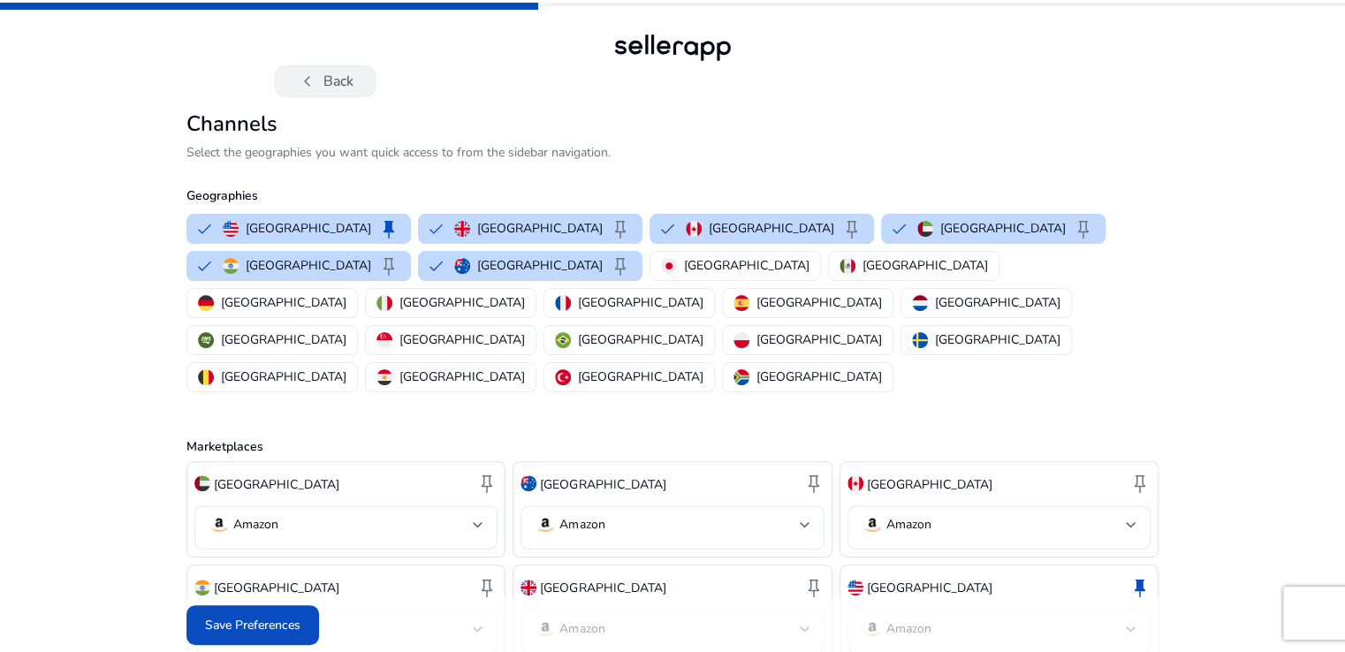
click at [347, 88] on button "chevron_left Back" at bounding box center [325, 81] width 101 height 32
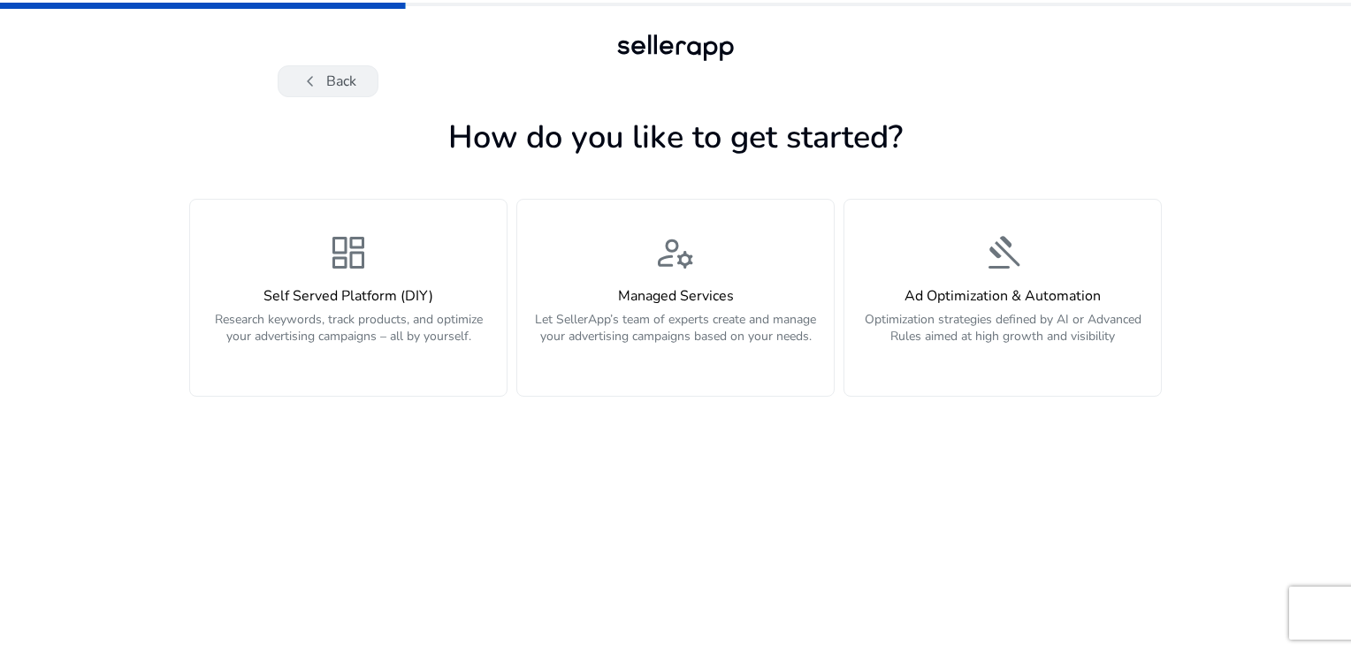
click at [351, 92] on button "chevron_left Back" at bounding box center [328, 81] width 101 height 32
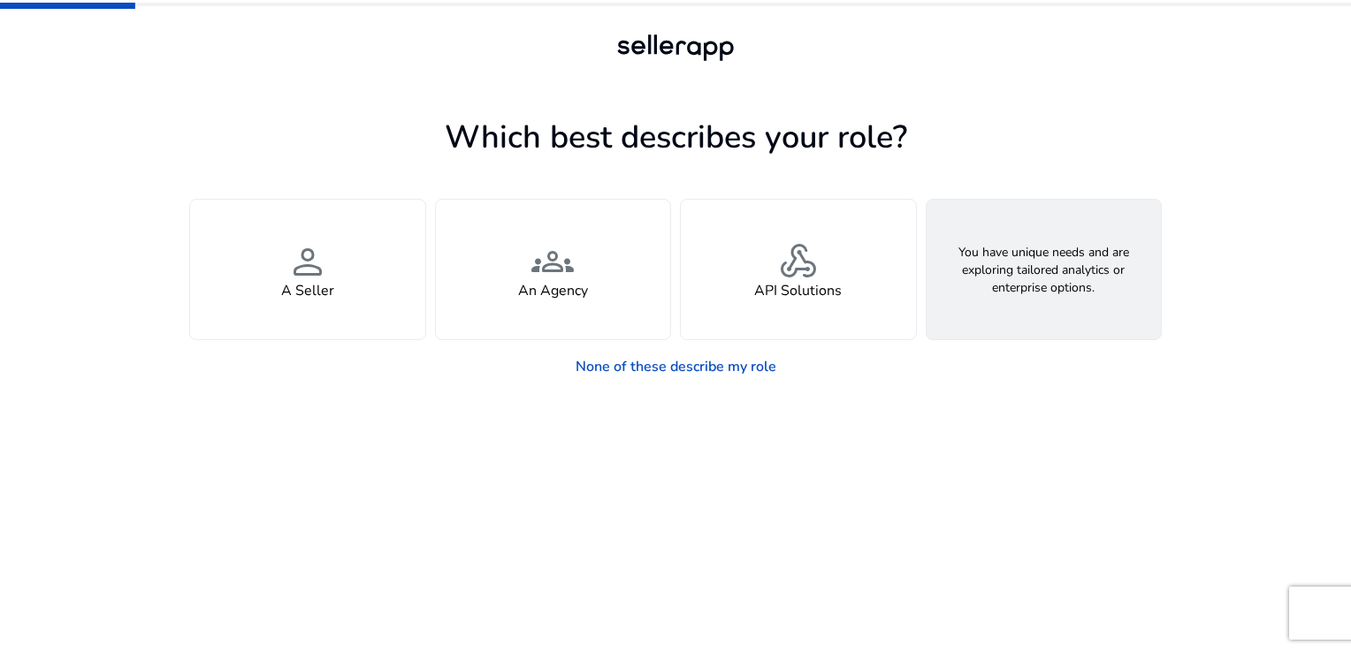
click at [1022, 281] on div "feature_search Looking for Custom Solutions" at bounding box center [1043, 270] width 235 height 140
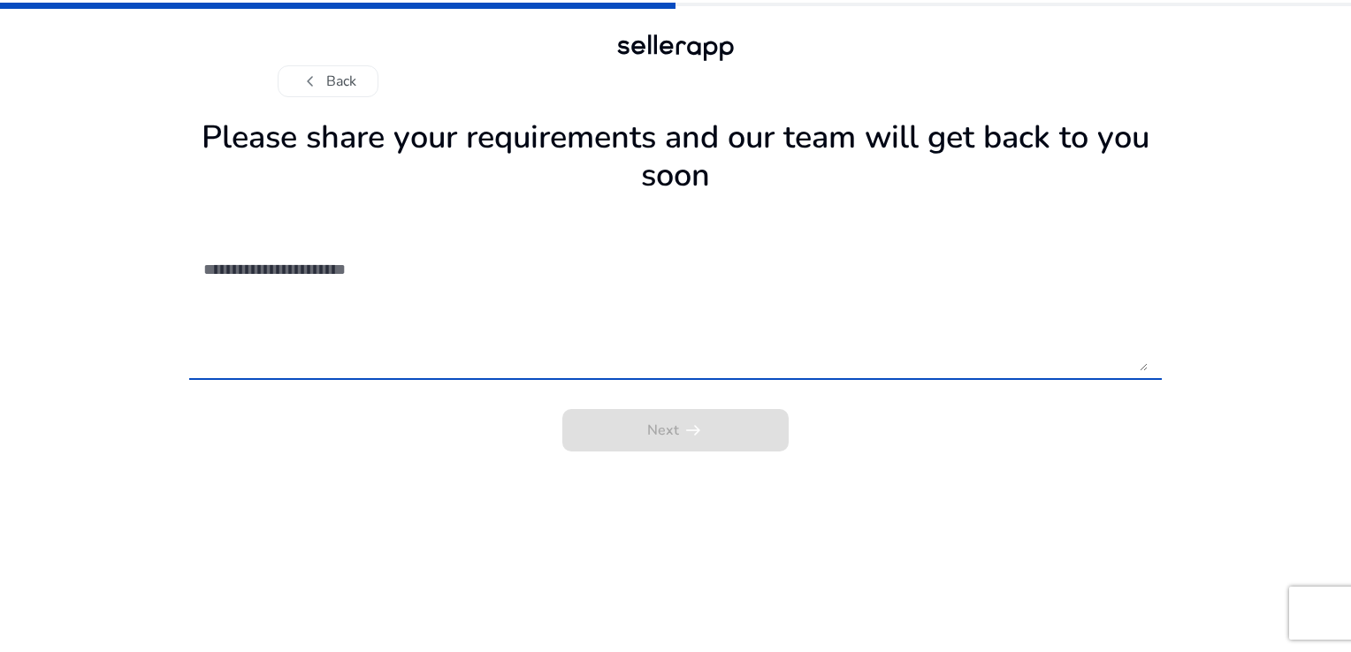
click at [491, 301] on textarea at bounding box center [675, 309] width 944 height 126
click at [330, 76] on button "chevron_left Back" at bounding box center [328, 81] width 101 height 32
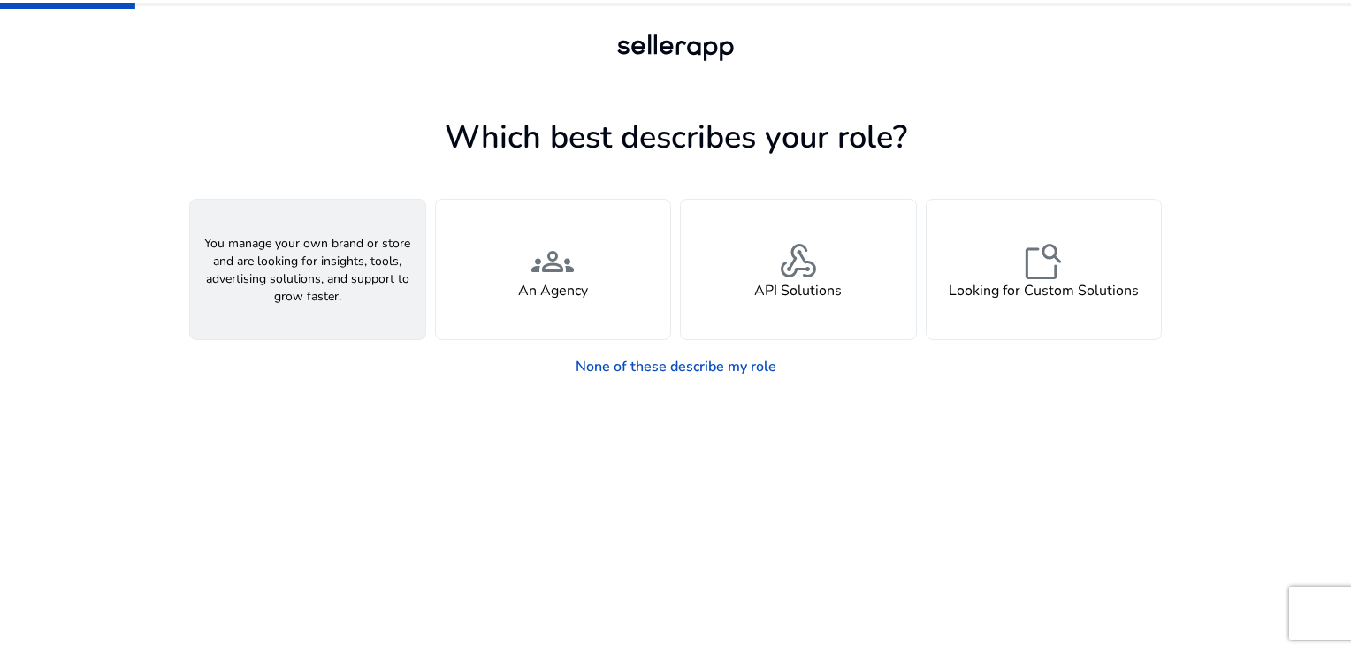
click at [347, 232] on div "person A Seller" at bounding box center [307, 270] width 235 height 140
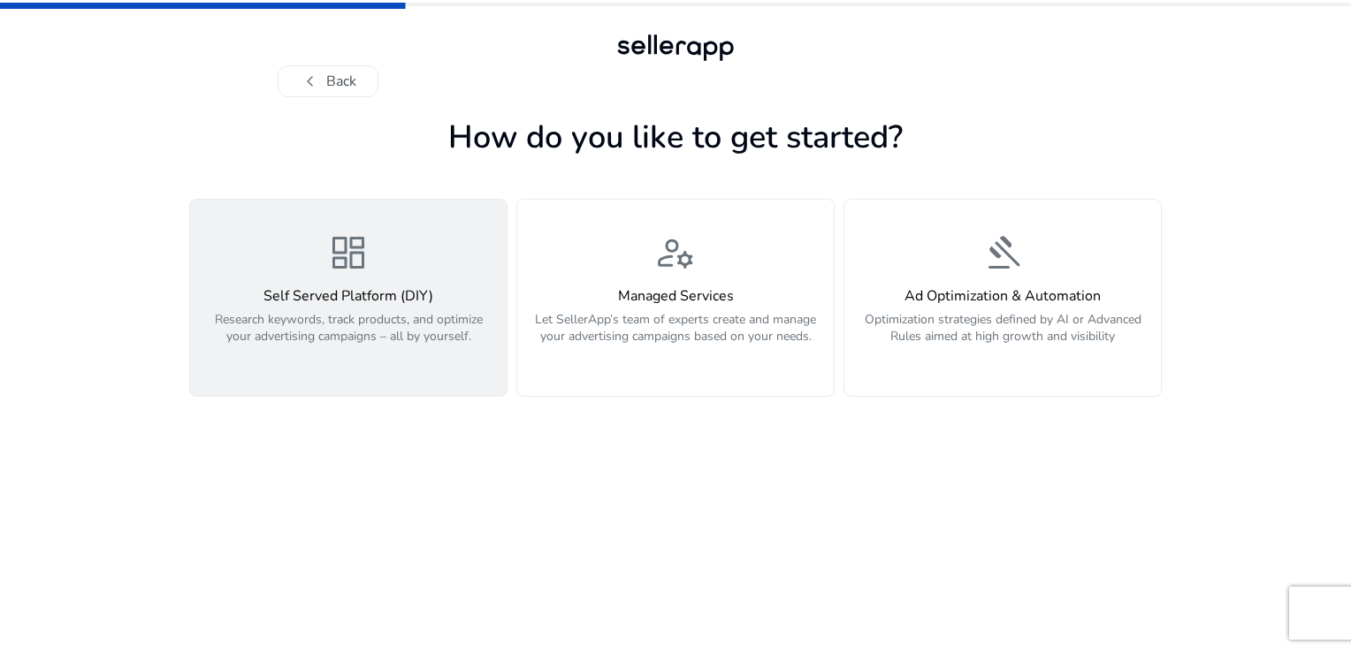
click at [211, 350] on p "Research keywords, track products, and optimize your advertising campaigns – al…" at bounding box center [348, 337] width 295 height 53
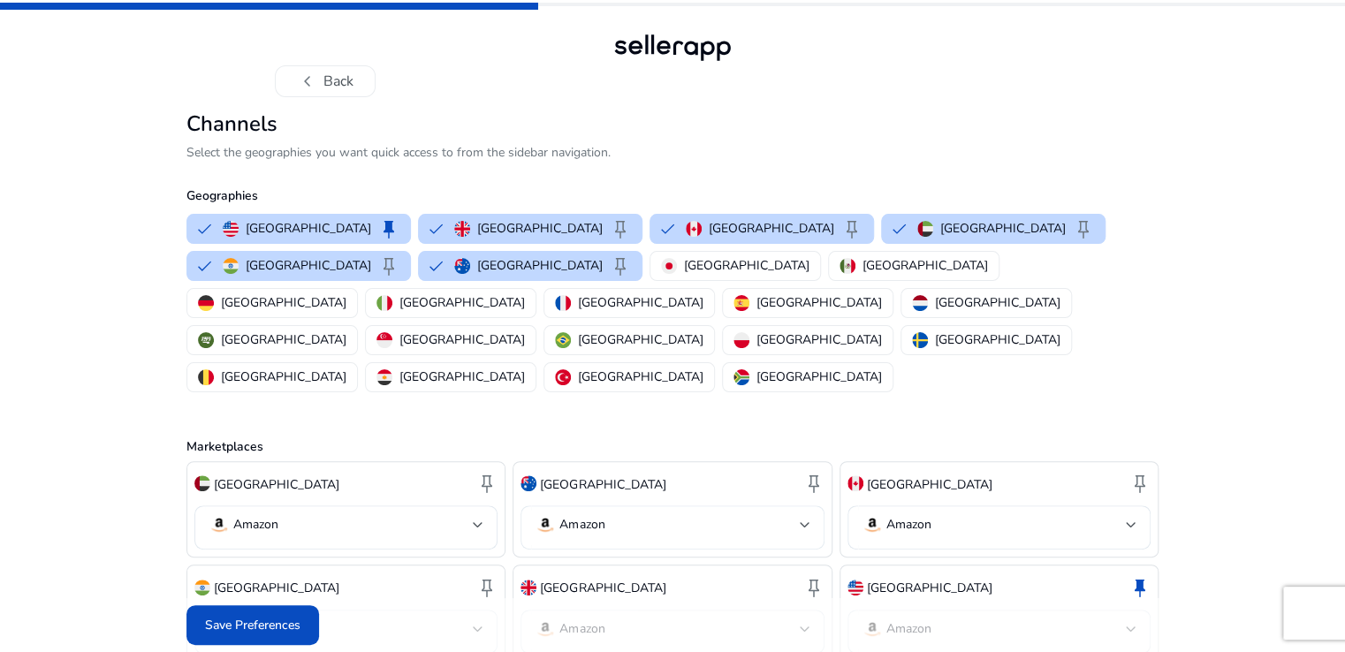
scroll to position [1, 0]
click at [277, 628] on span "Save Preferences" at bounding box center [252, 625] width 95 height 19
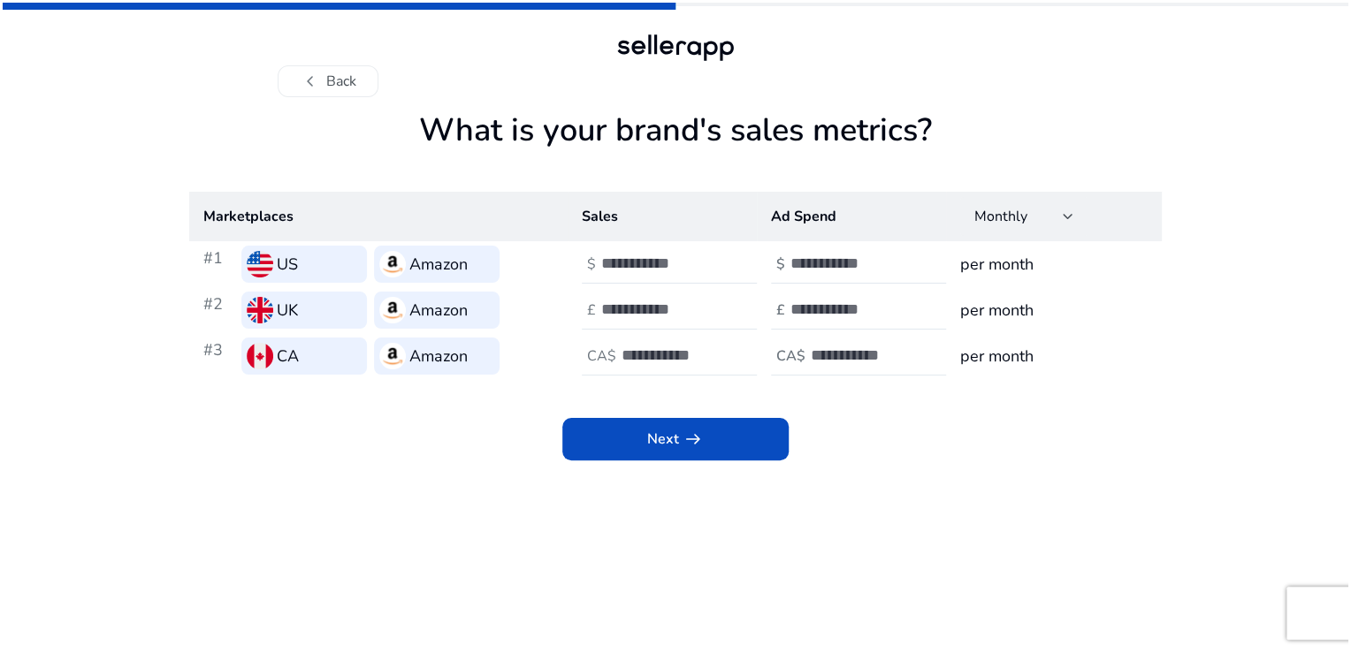
scroll to position [0, 0]
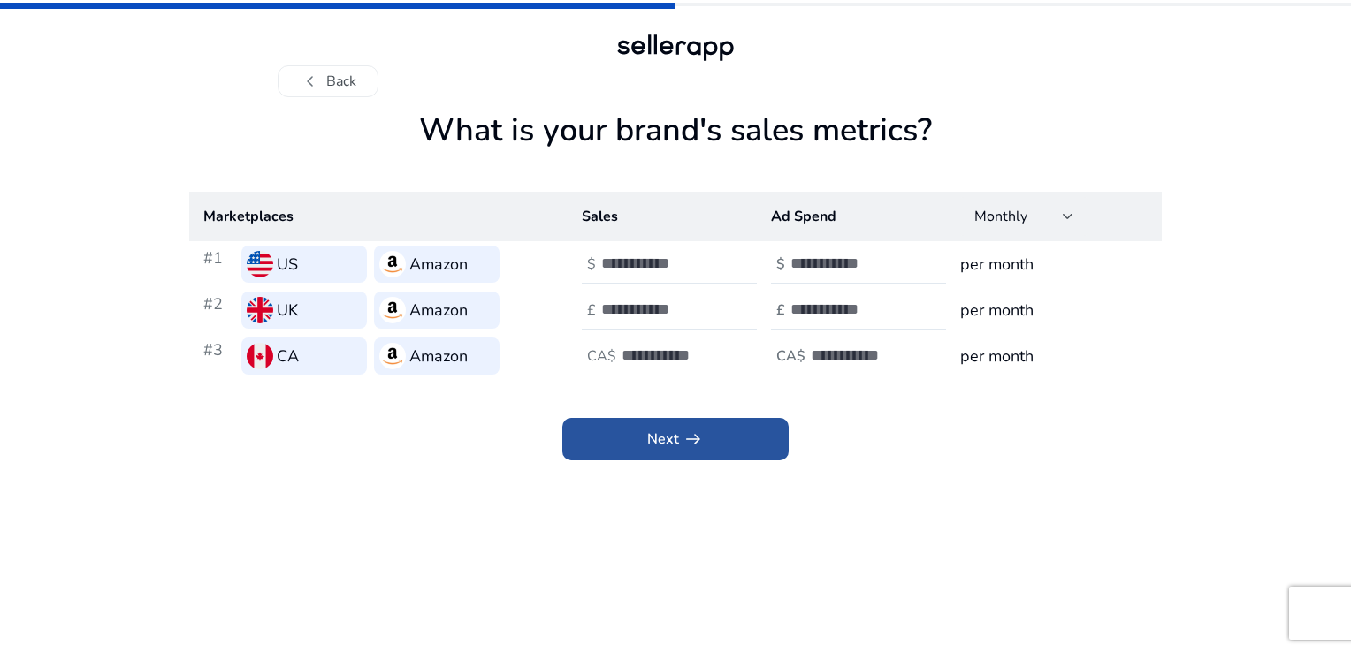
click at [679, 425] on span at bounding box center [675, 439] width 226 height 42
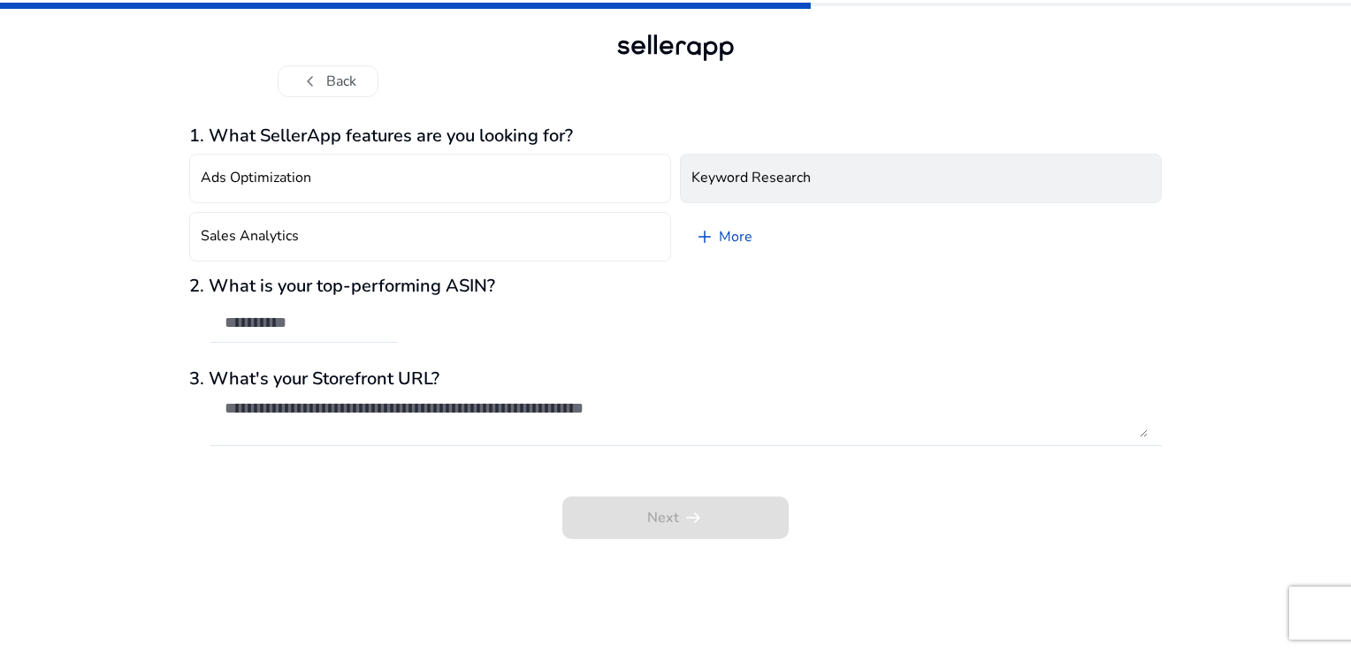
click at [738, 186] on button "Keyword Research" at bounding box center [921, 178] width 482 height 49
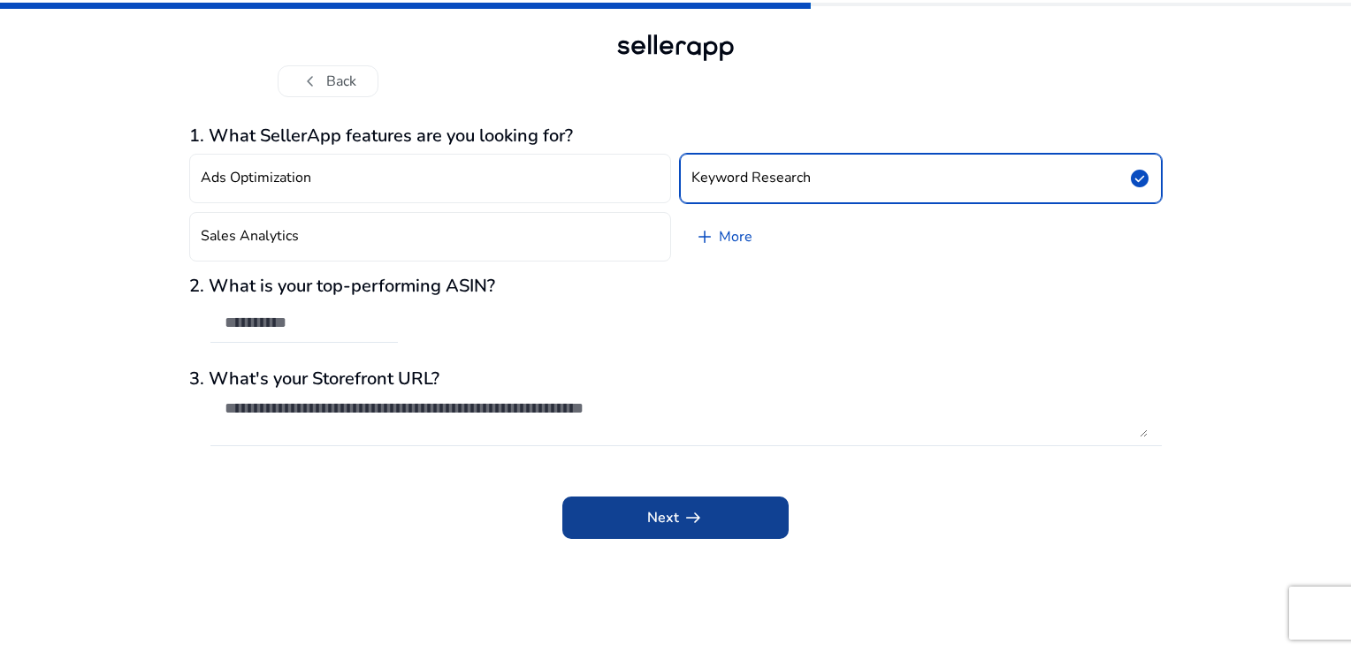
click at [647, 498] on span at bounding box center [675, 518] width 226 height 42
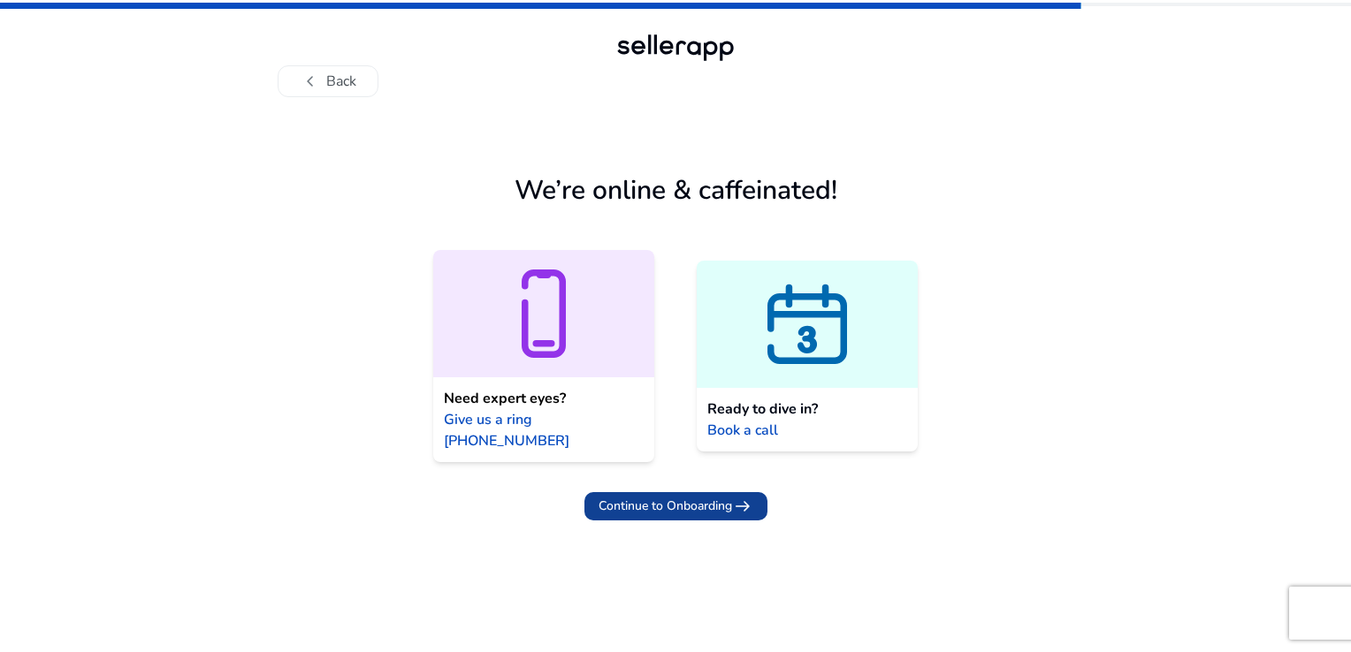
click at [658, 497] on span "Continue to Onboarding" at bounding box center [664, 506] width 133 height 19
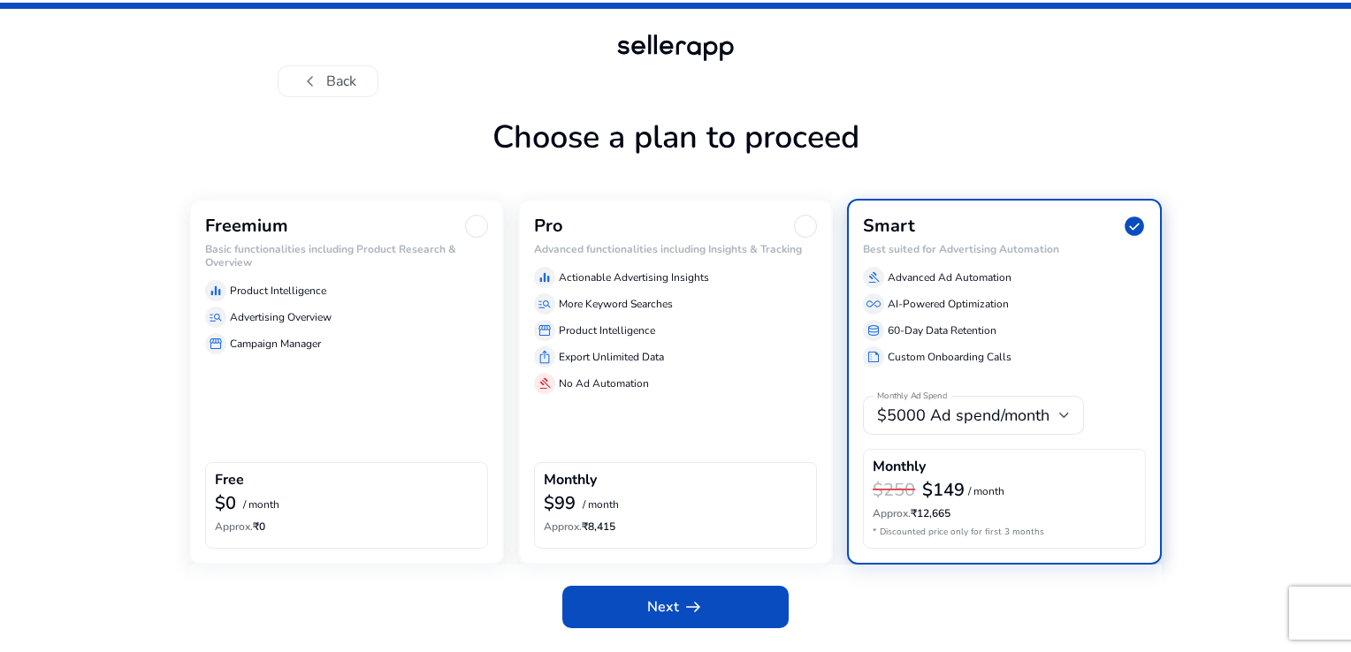
click at [354, 444] on div "Freemium Basic functionalities including Product Research & Overview equalizer …" at bounding box center [346, 381] width 315 height 365
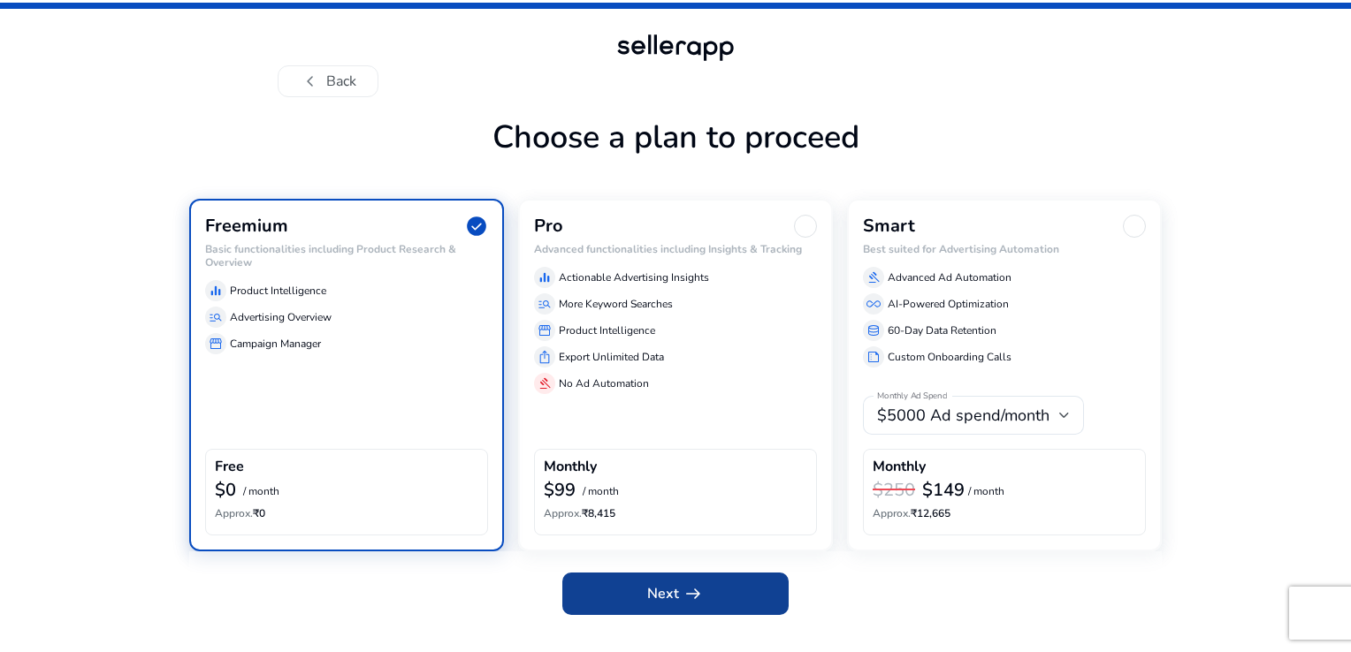
click at [684, 599] on span "arrow_right_alt" at bounding box center [692, 593] width 21 height 21
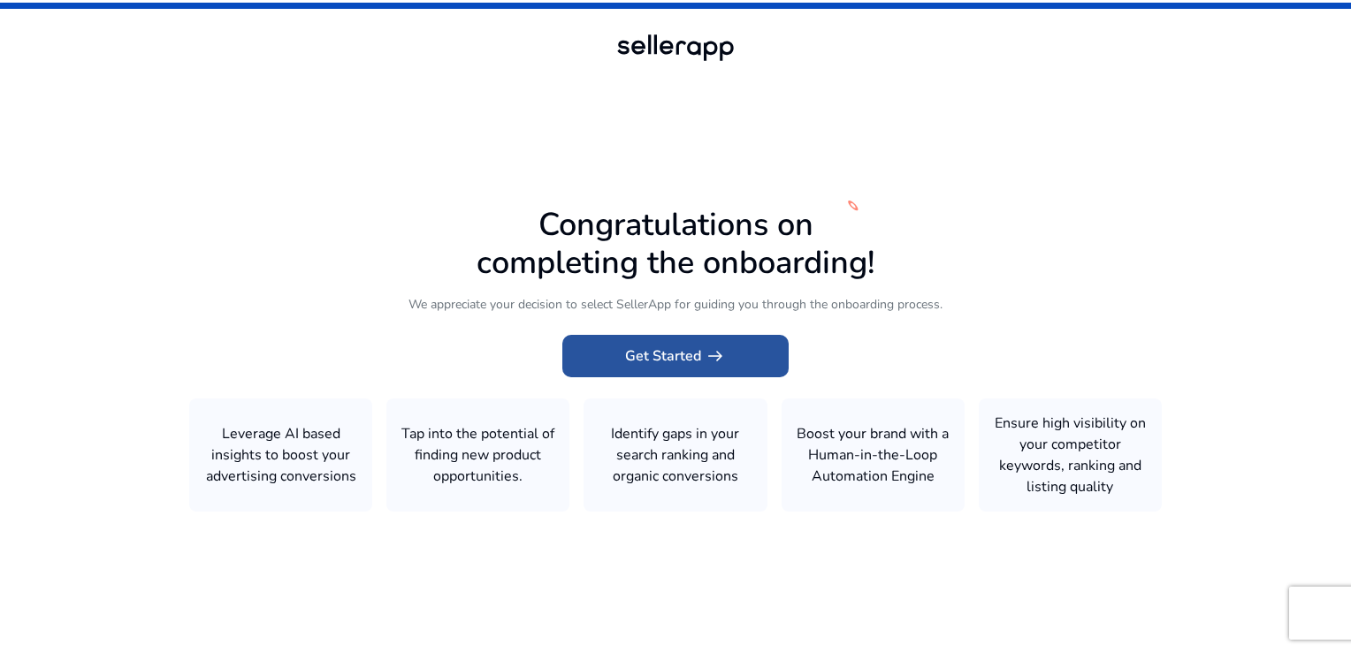
click at [712, 341] on span at bounding box center [675, 356] width 226 height 42
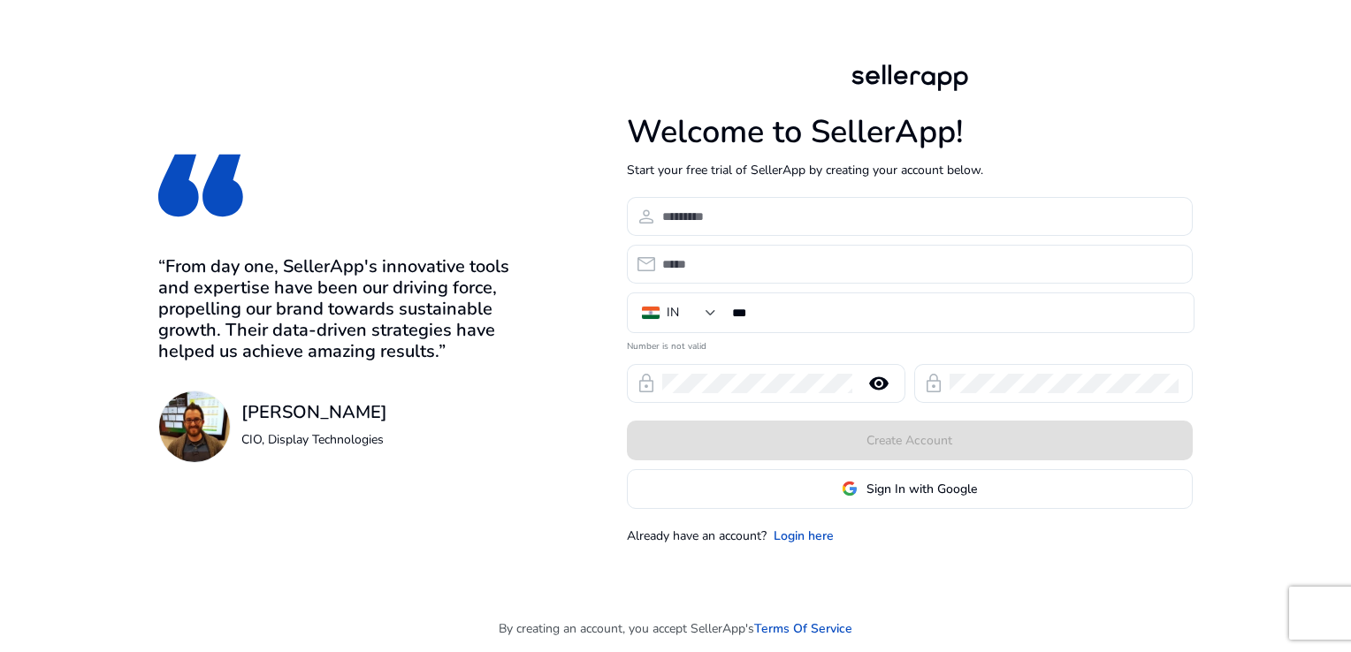
click at [731, 490] on span at bounding box center [910, 489] width 564 height 42
